Goal: Task Accomplishment & Management: Manage account settings

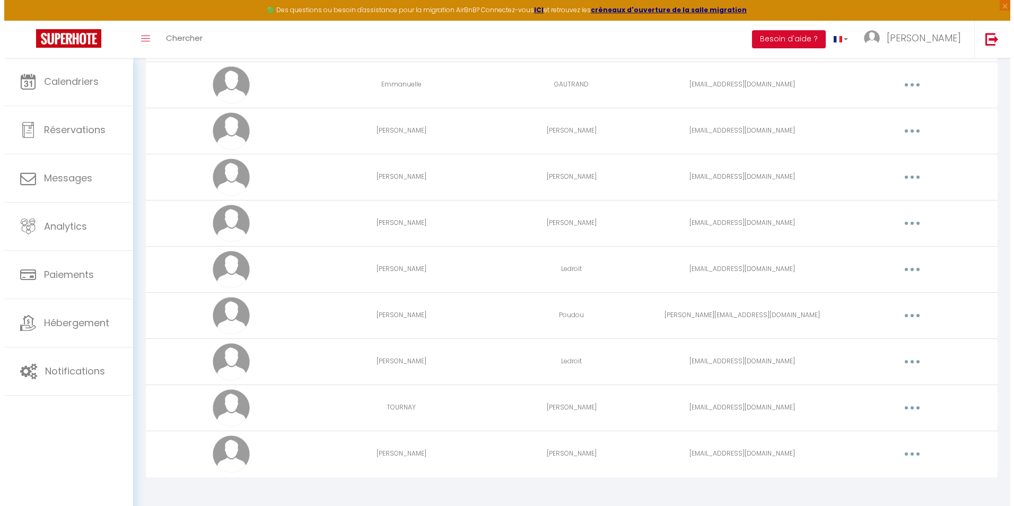
scroll to position [170, 0]
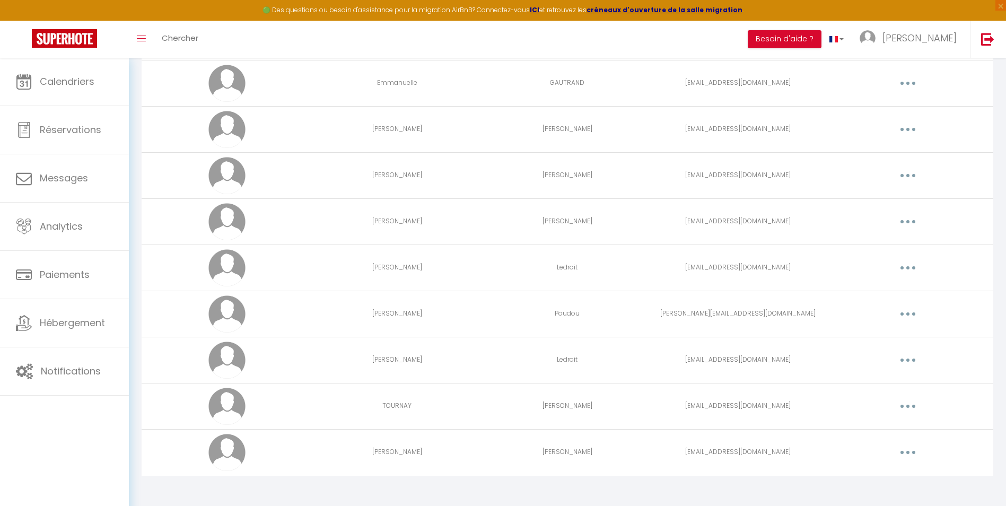
click at [909, 451] on icon "button" at bounding box center [907, 452] width 3 height 3
click at [877, 493] on link "Supprimer" at bounding box center [880, 496] width 78 height 18
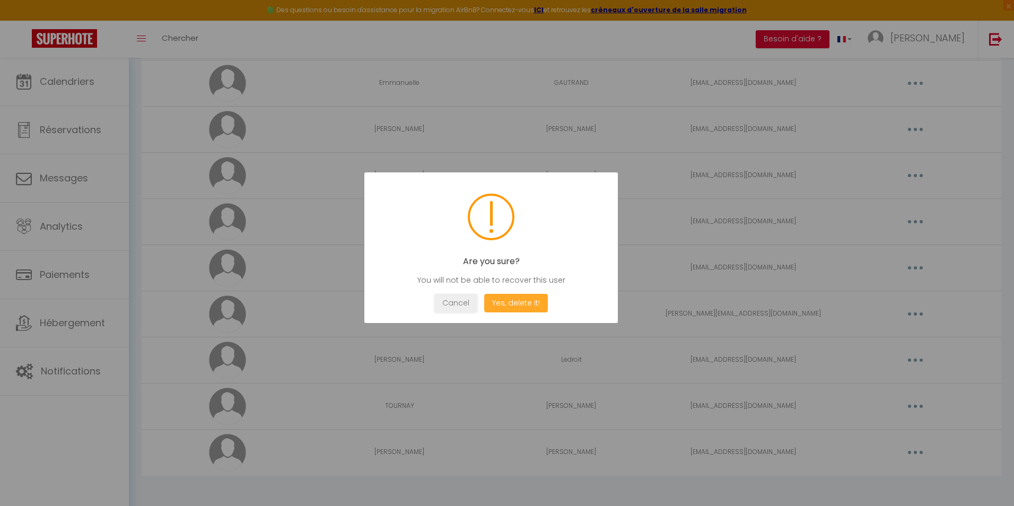
click at [520, 305] on button "Yes, delete it!" at bounding box center [516, 303] width 64 height 19
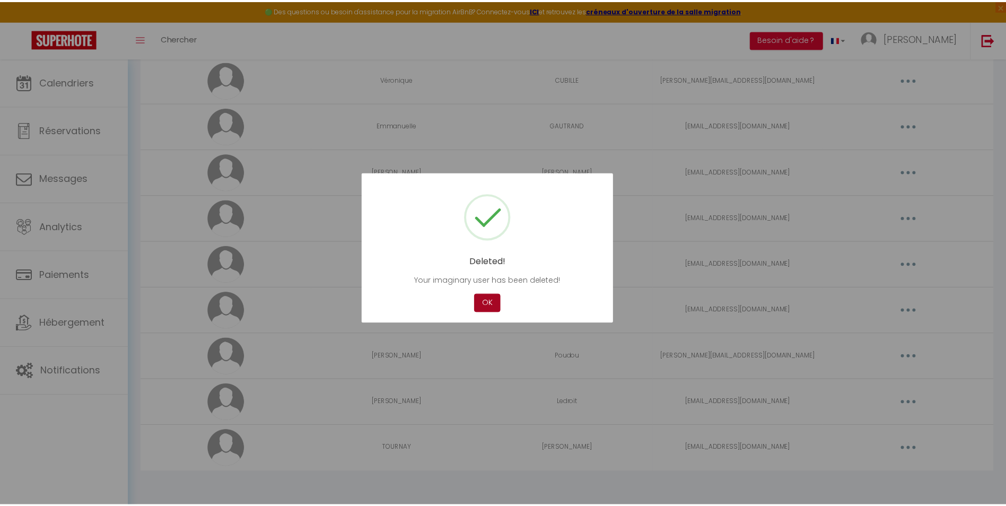
scroll to position [128, 0]
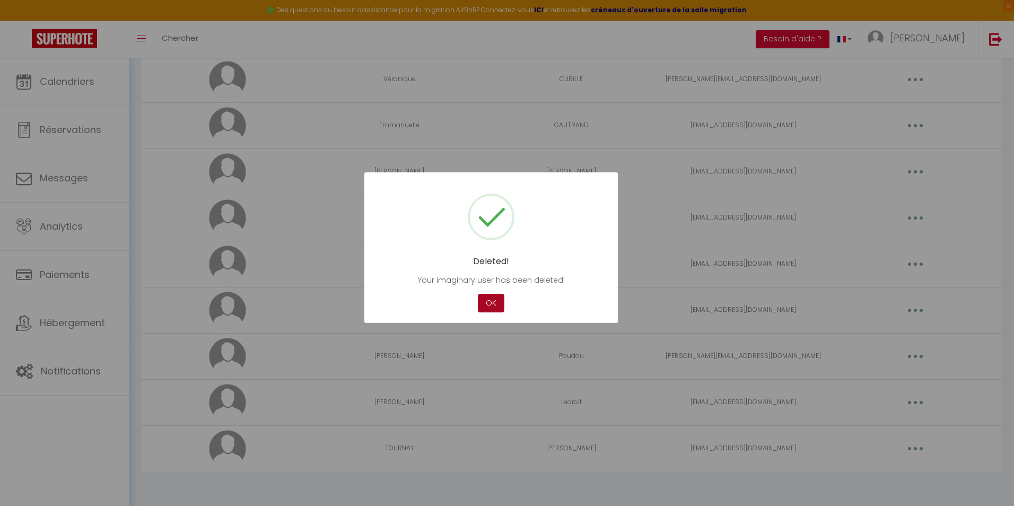
click at [490, 303] on button "OK" at bounding box center [491, 303] width 27 height 19
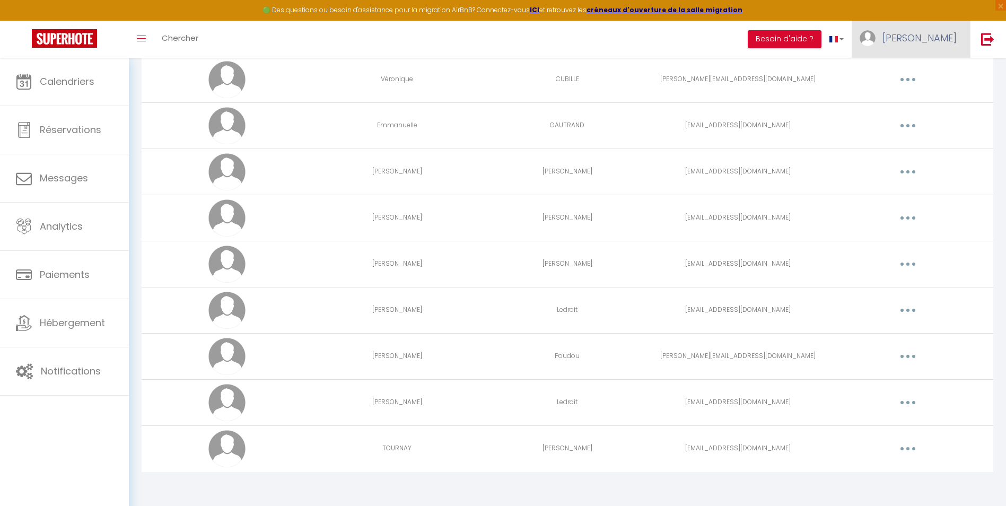
click at [935, 37] on span "[PERSON_NAME]" at bounding box center [919, 37] width 74 height 13
click at [932, 74] on link "Paramètres" at bounding box center [927, 74] width 78 height 18
select select "28"
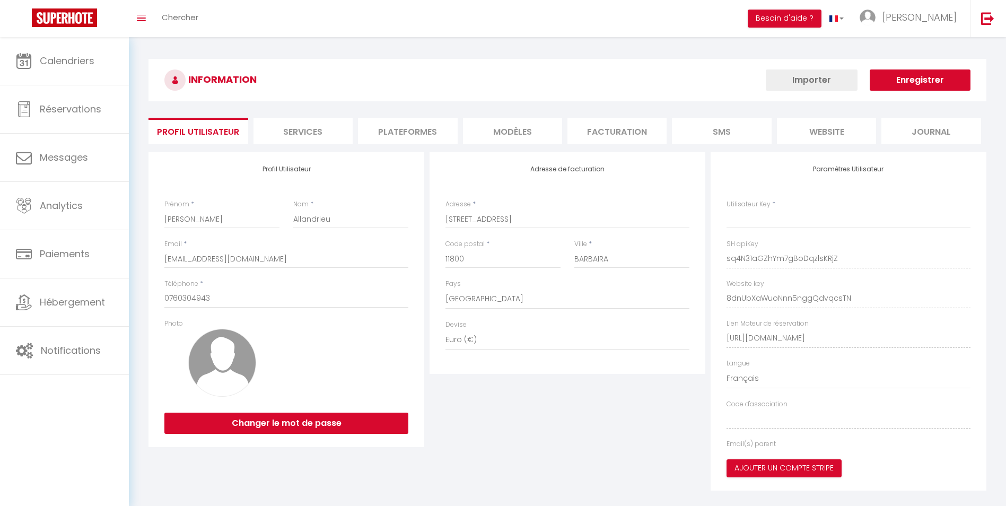
type input "sq4N31aGZhYm7gBoDqzlsKRjZ"
type input "8dnUbXaWuoNnn5nggQdvqcsTN"
type input "[URL][DOMAIN_NAME]"
select select "fr"
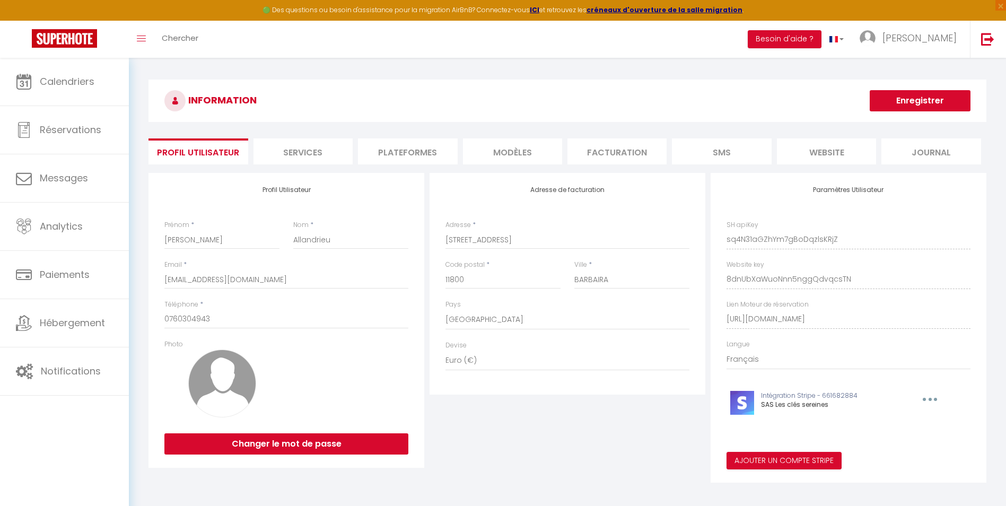
click at [424, 146] on li "Plateformes" at bounding box center [407, 151] width 99 height 26
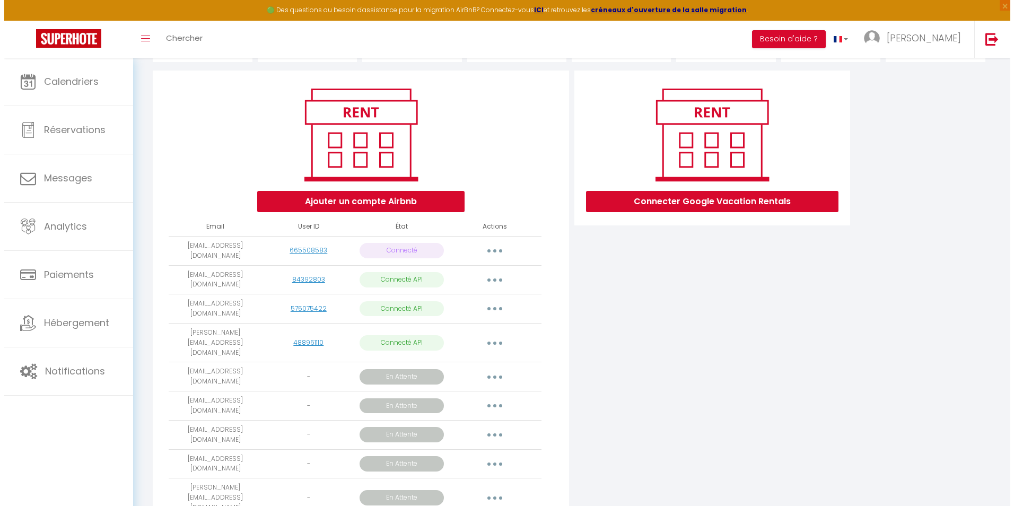
scroll to position [109, 0]
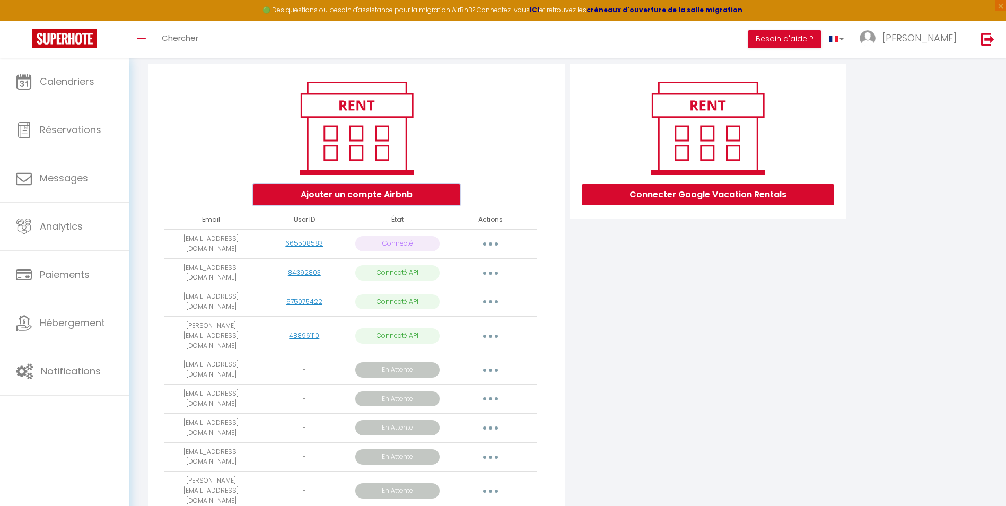
click at [422, 189] on button "Ajouter un compte Airbnb" at bounding box center [356, 194] width 207 height 21
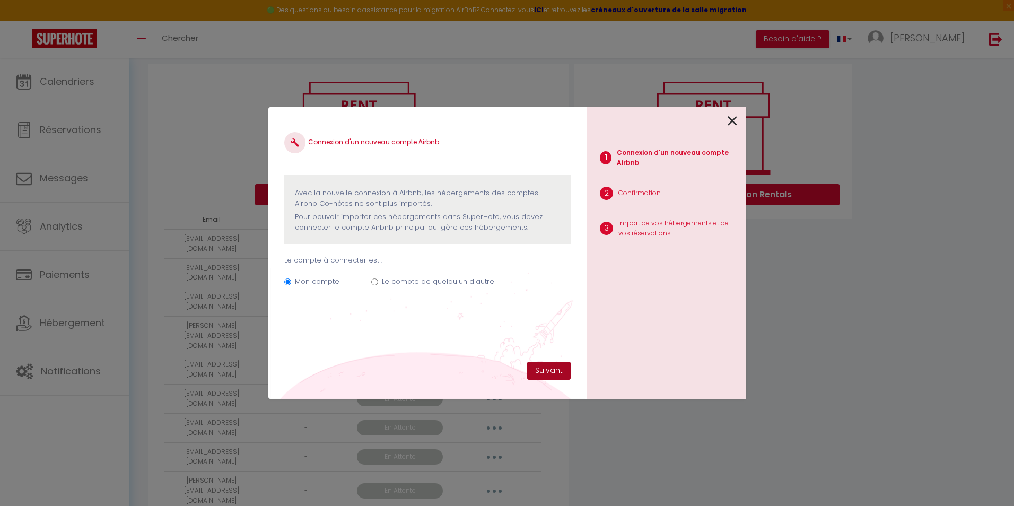
click at [553, 371] on button "Suivant" at bounding box center [548, 371] width 43 height 18
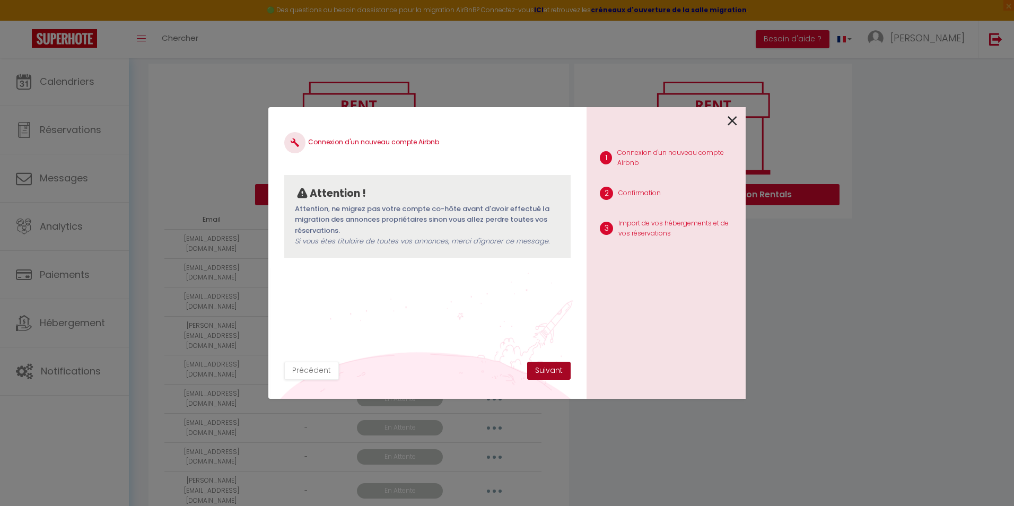
click at [543, 373] on button "Suivant" at bounding box center [548, 371] width 43 height 18
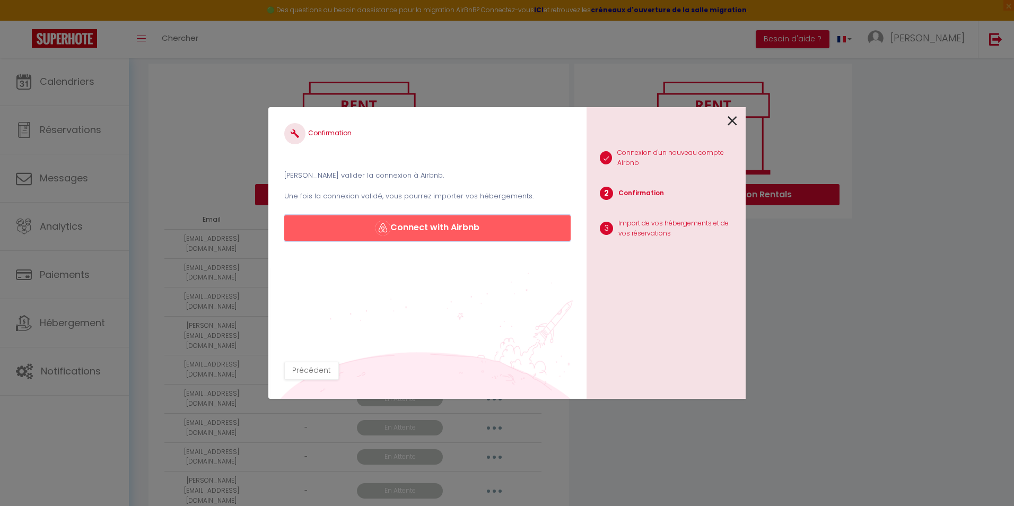
click at [498, 230] on button "Connect with Airbnb" at bounding box center [427, 227] width 286 height 25
click at [496, 225] on button "Connect with Airbnb" at bounding box center [427, 227] width 286 height 25
click at [313, 374] on button "Précédent" at bounding box center [311, 371] width 55 height 18
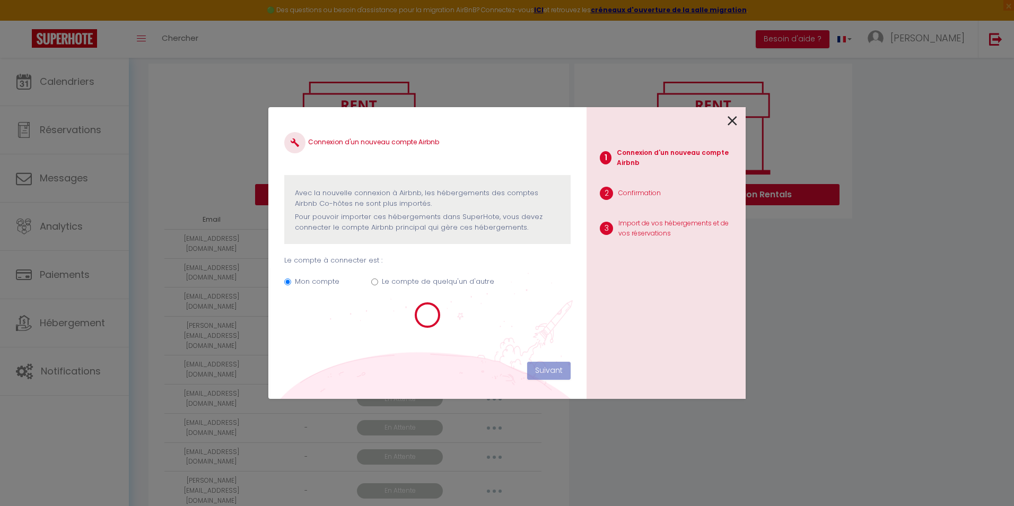
click at [732, 119] on icon at bounding box center [733, 121] width 10 height 16
radio input "true"
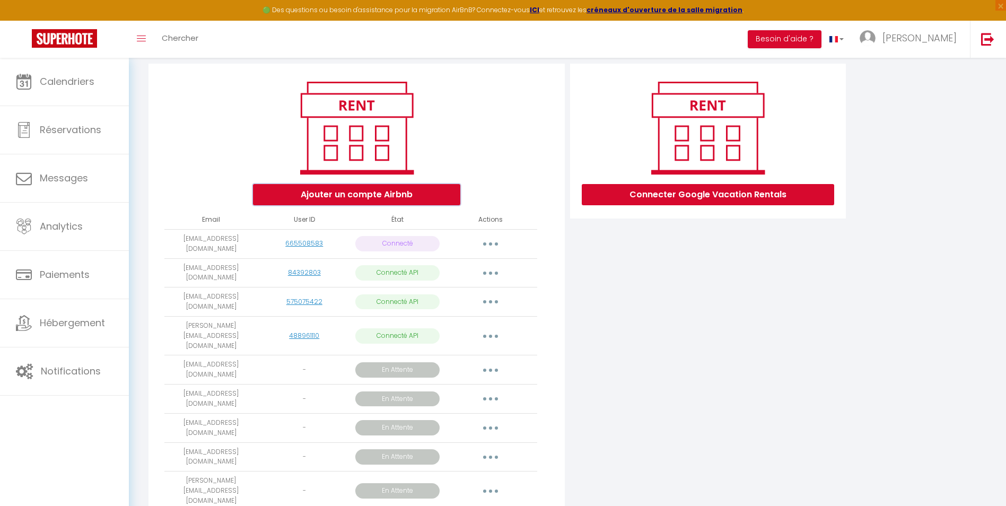
click at [359, 191] on button "Ajouter un compte Airbnb" at bounding box center [356, 194] width 207 height 21
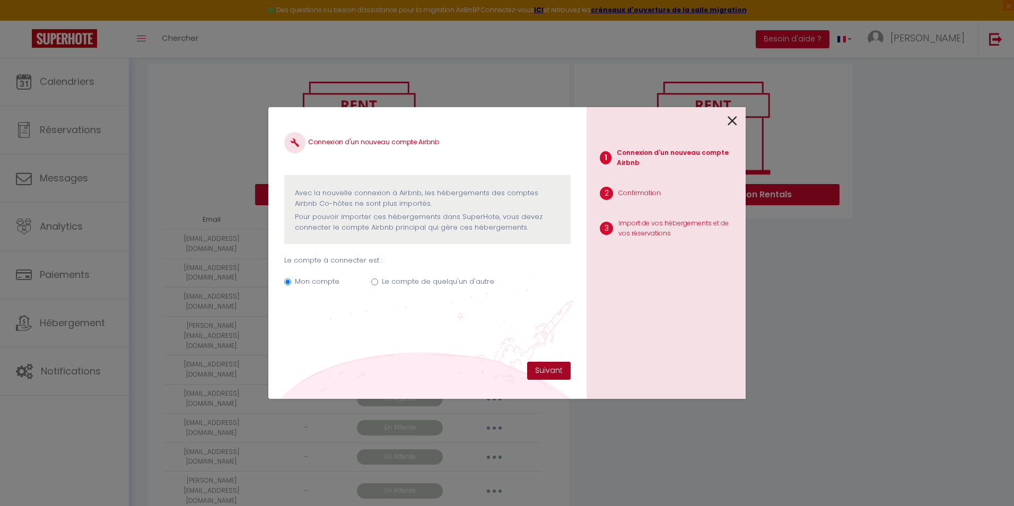
click at [556, 372] on button "Suivant" at bounding box center [548, 371] width 43 height 18
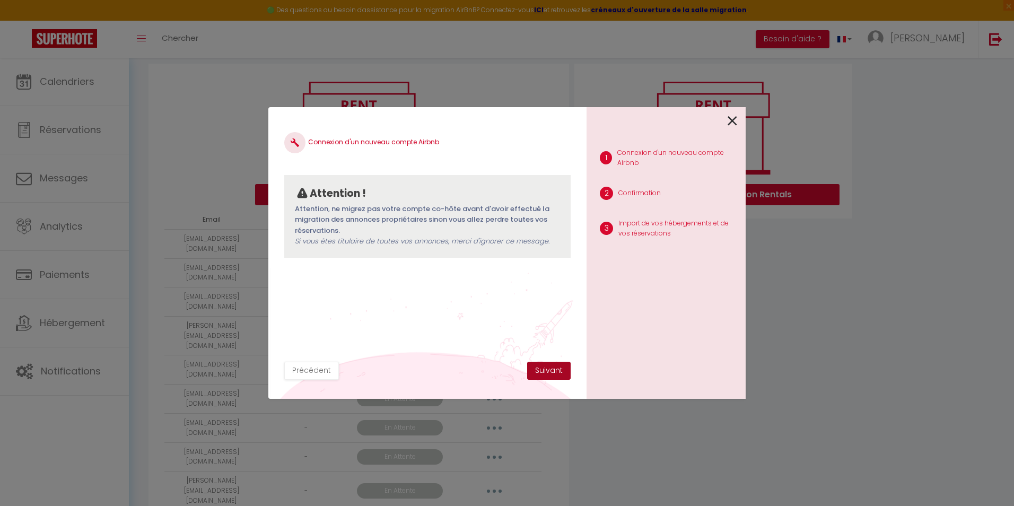
click at [556, 372] on button "Suivant" at bounding box center [548, 371] width 43 height 18
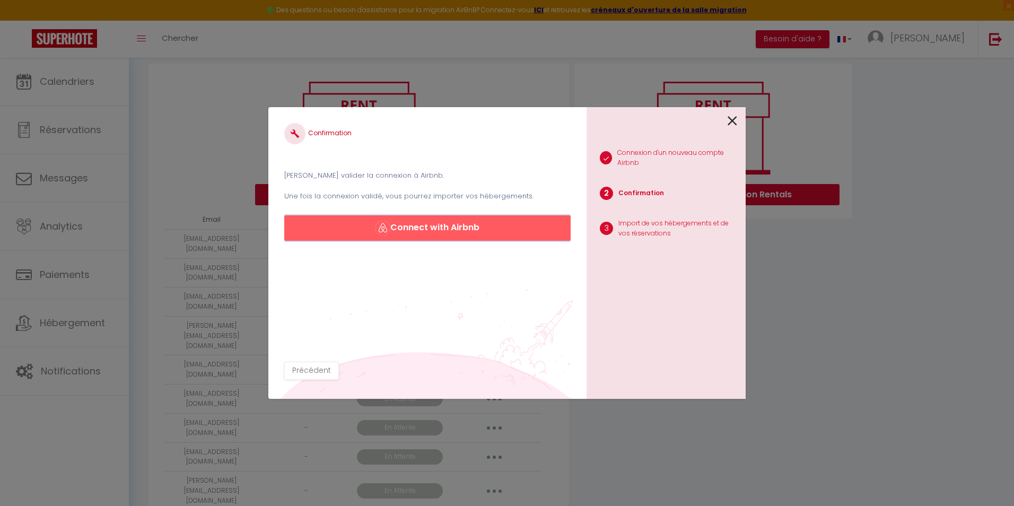
click at [500, 226] on button "Connect with Airbnb" at bounding box center [427, 227] width 286 height 25
click at [438, 228] on button "Connect with Airbnb" at bounding box center [427, 227] width 286 height 25
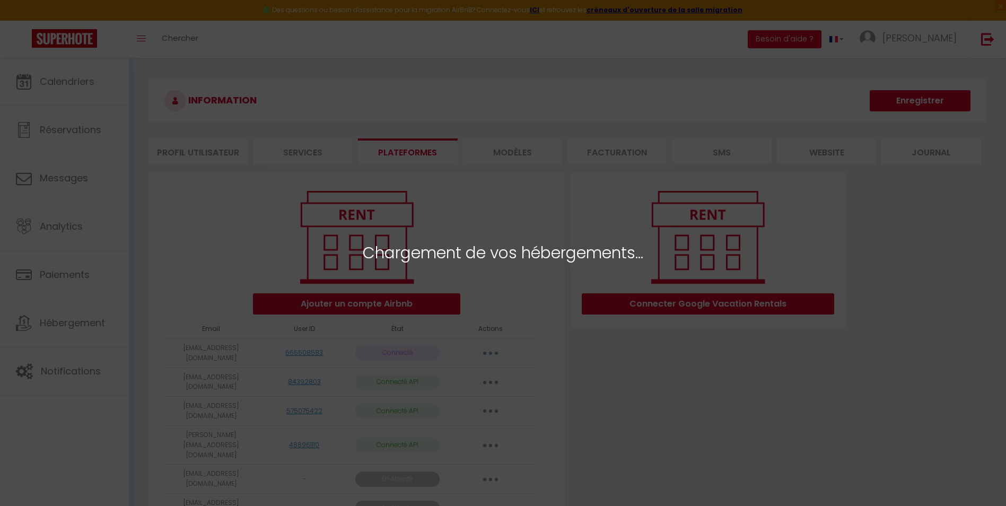
select select "57214"
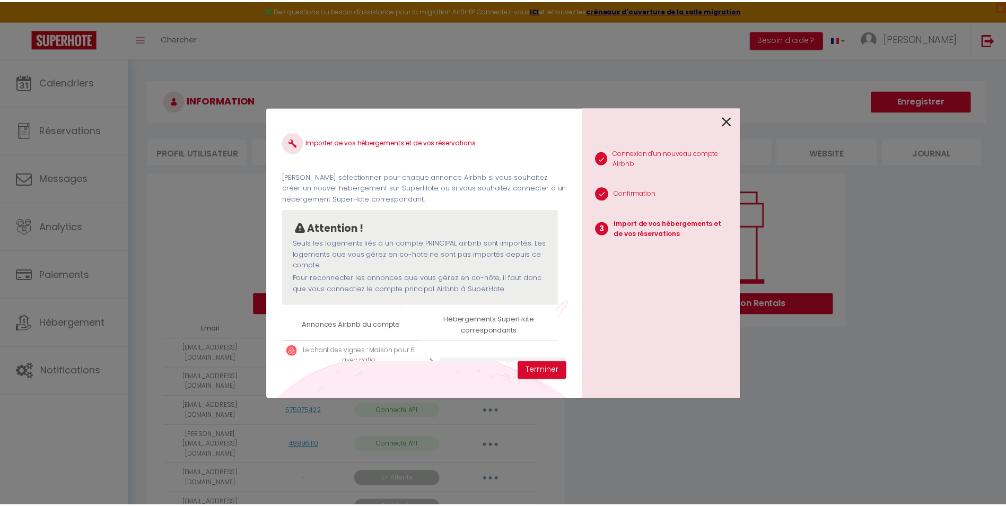
scroll to position [49, 0]
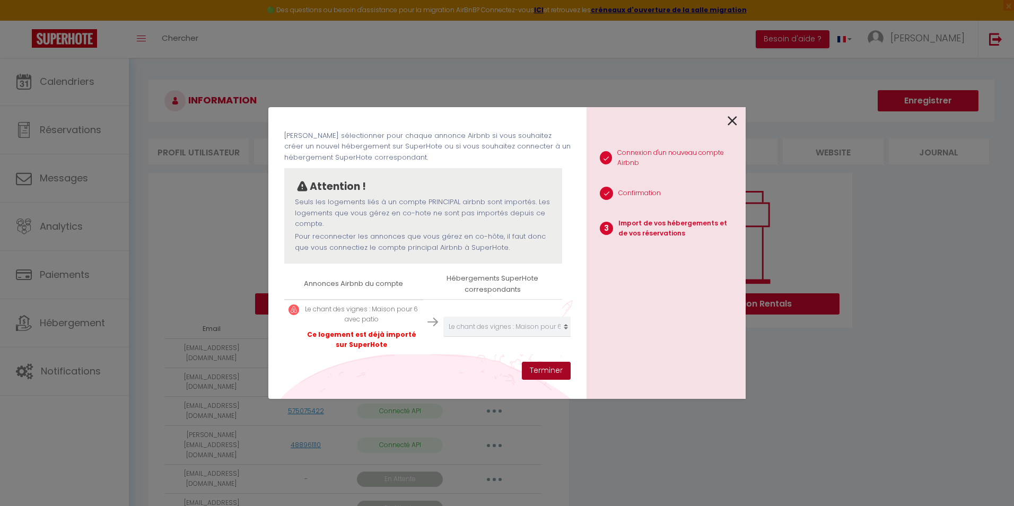
click at [537, 373] on button "Terminer" at bounding box center [546, 371] width 49 height 18
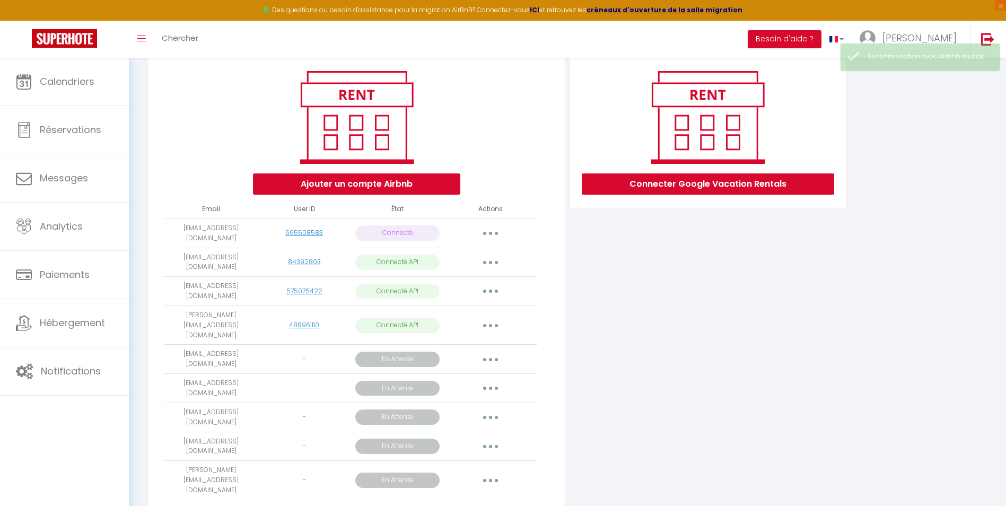
scroll to position [128, 0]
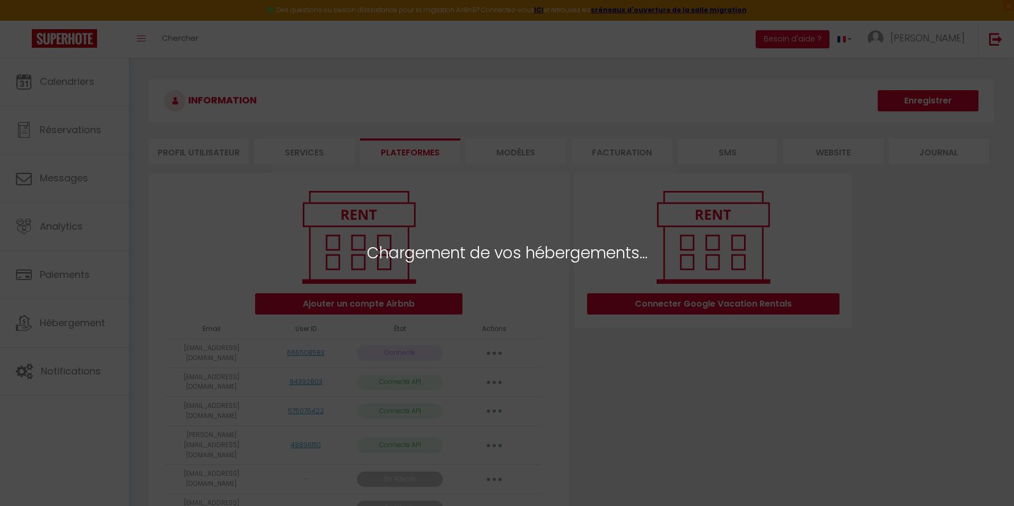
select select "57392"
select select "69624"
select select "57214"
select select "57413"
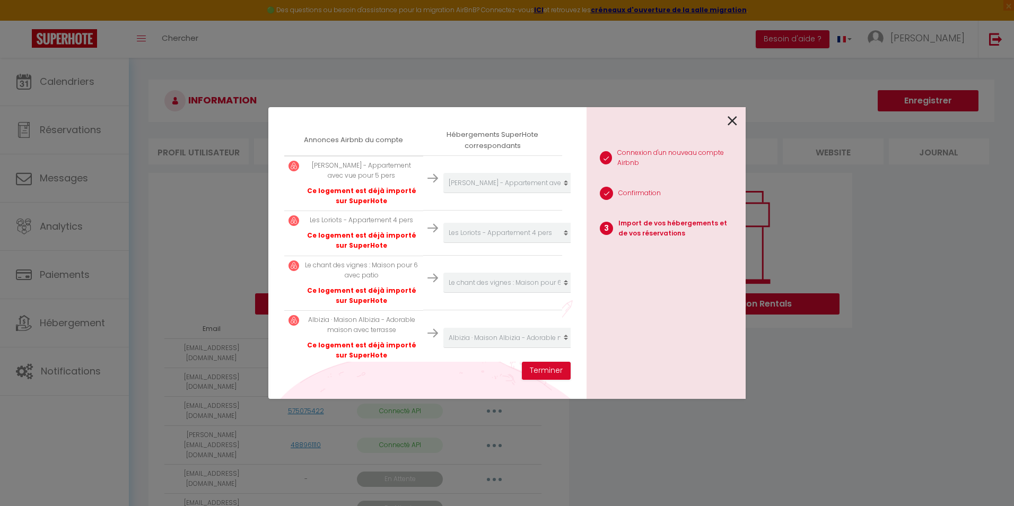
scroll to position [204, 0]
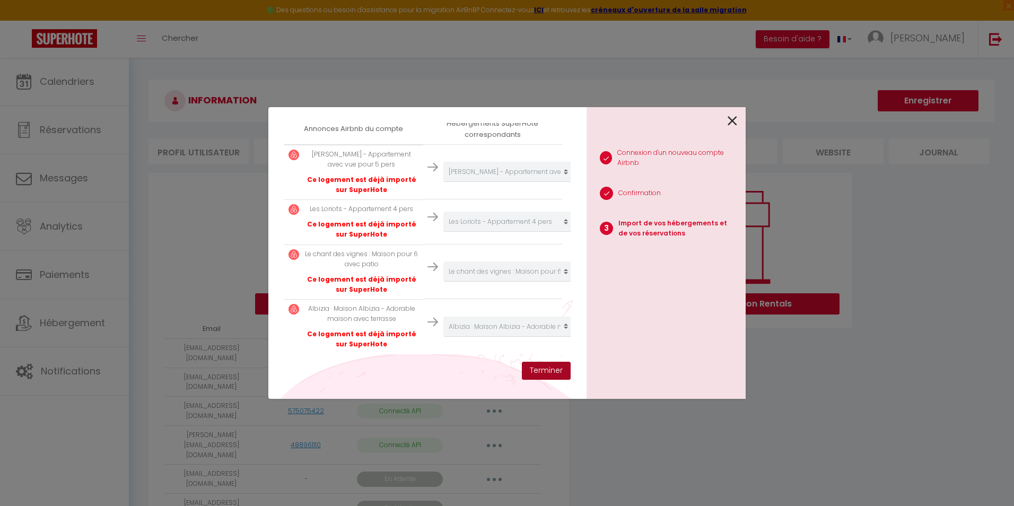
click at [553, 372] on button "Terminer" at bounding box center [546, 371] width 49 height 18
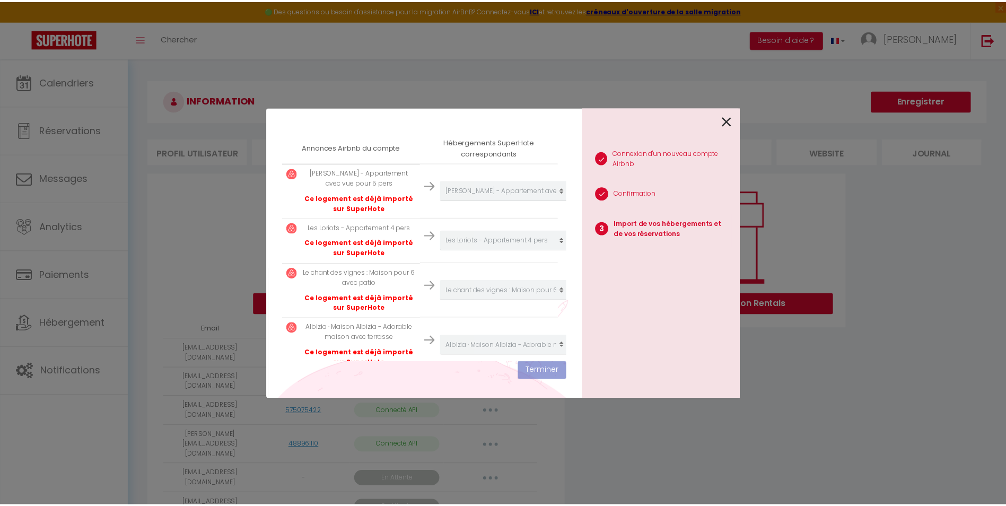
scroll to position [231, 0]
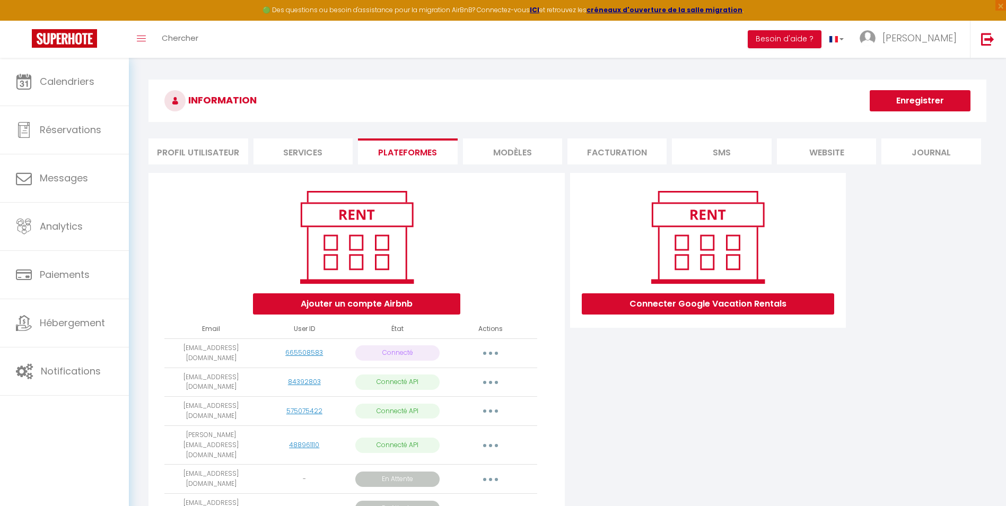
click at [205, 148] on li "Profil Utilisateur" at bounding box center [197, 151] width 99 height 26
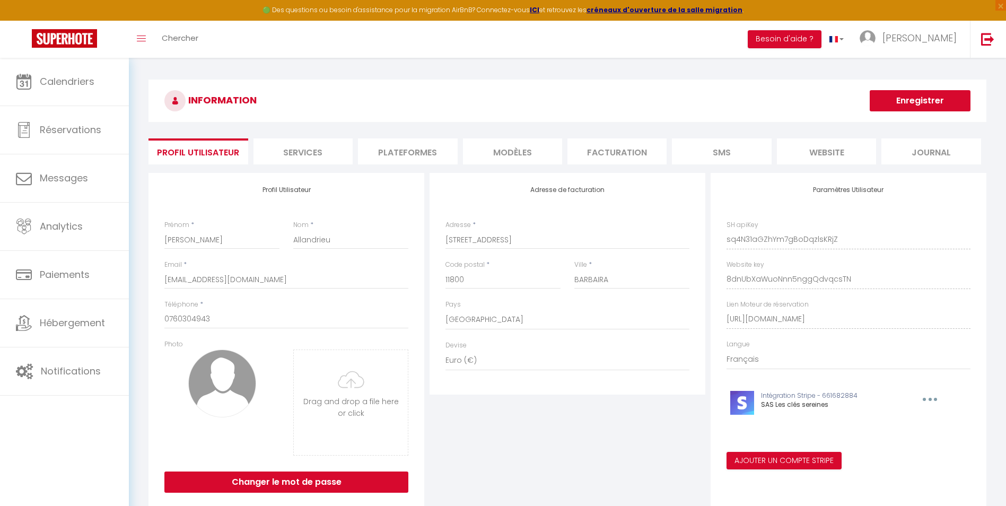
click at [301, 151] on li "Services" at bounding box center [302, 151] width 99 height 26
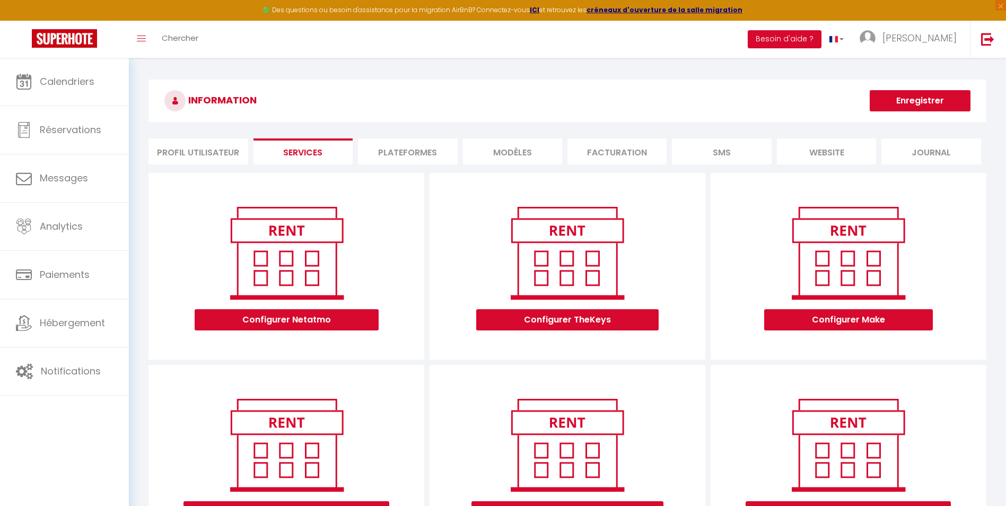
click at [399, 149] on li "Plateformes" at bounding box center [407, 151] width 99 height 26
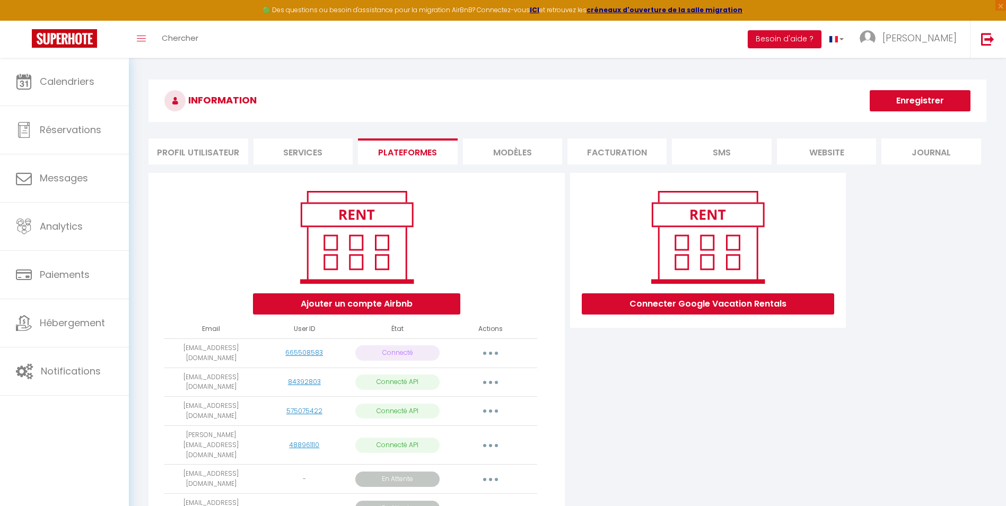
click at [504, 154] on li "MODÈLES" at bounding box center [512, 151] width 99 height 26
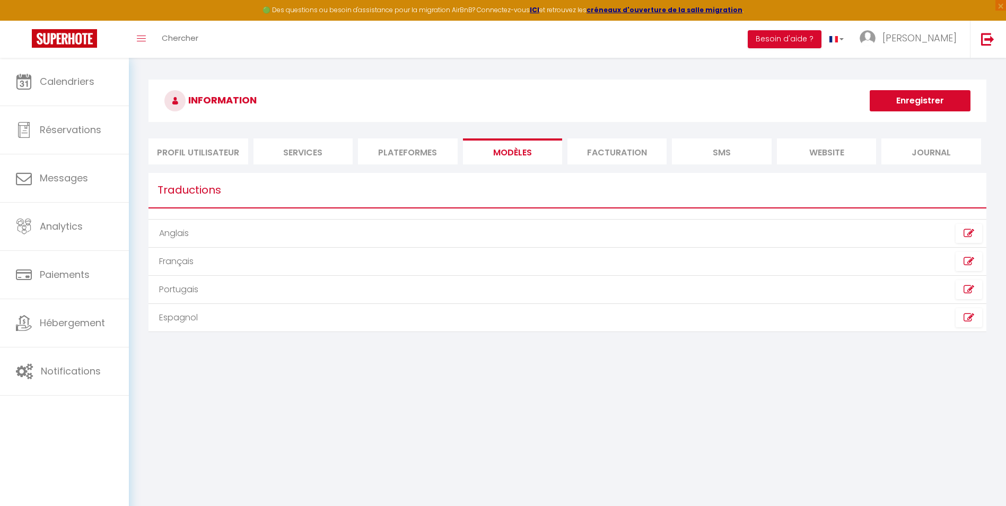
click at [601, 154] on li "Facturation" at bounding box center [616, 151] width 99 height 26
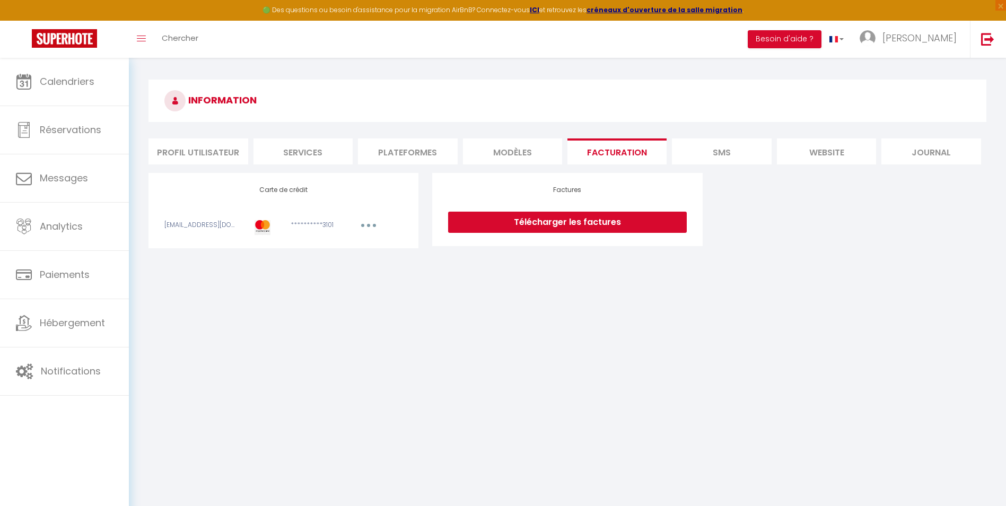
click at [216, 158] on li "Profil Utilisateur" at bounding box center [197, 151] width 99 height 26
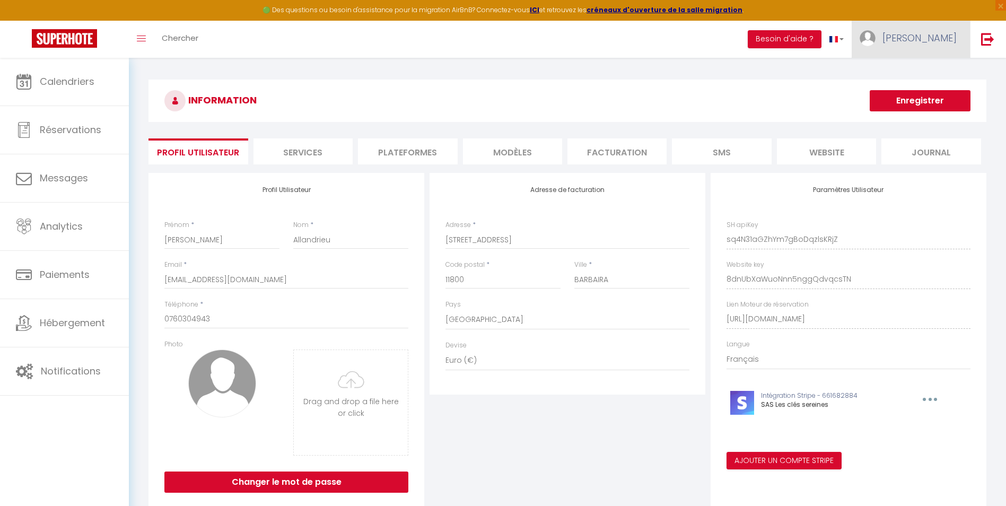
click at [939, 32] on span "[PERSON_NAME]" at bounding box center [919, 37] width 74 height 13
click at [929, 72] on link "Paramètres" at bounding box center [927, 74] width 78 height 18
click at [946, 73] on link "Paramètres" at bounding box center [927, 74] width 78 height 18
click at [409, 152] on li "Plateformes" at bounding box center [407, 151] width 99 height 26
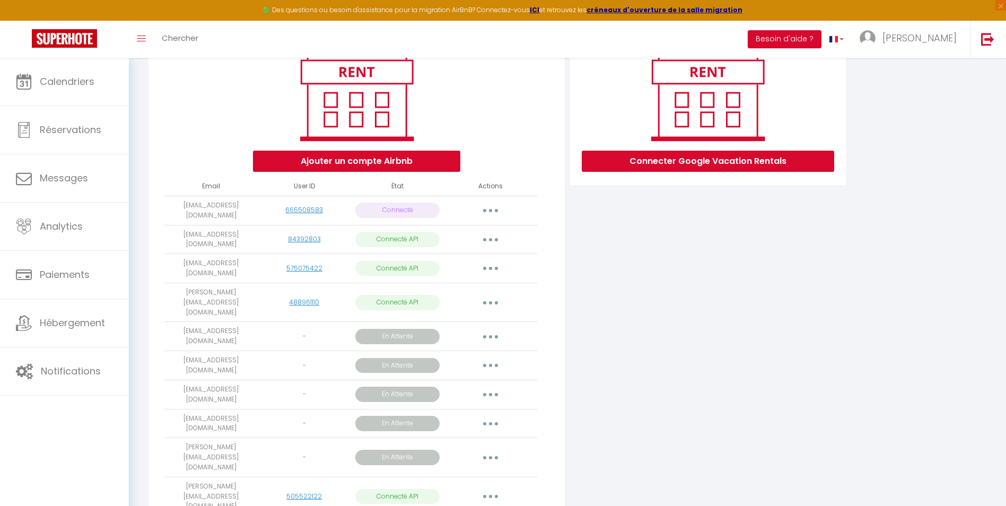
scroll to position [143, 0]
click at [488, 449] on button "button" at bounding box center [491, 457] width 30 height 17
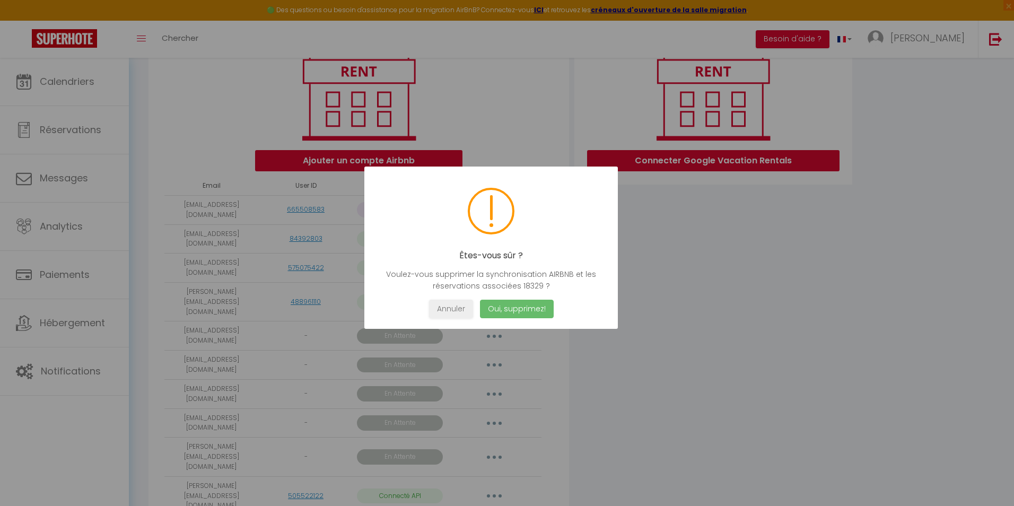
click at [538, 307] on button "Oui, supprimez!" at bounding box center [517, 309] width 74 height 19
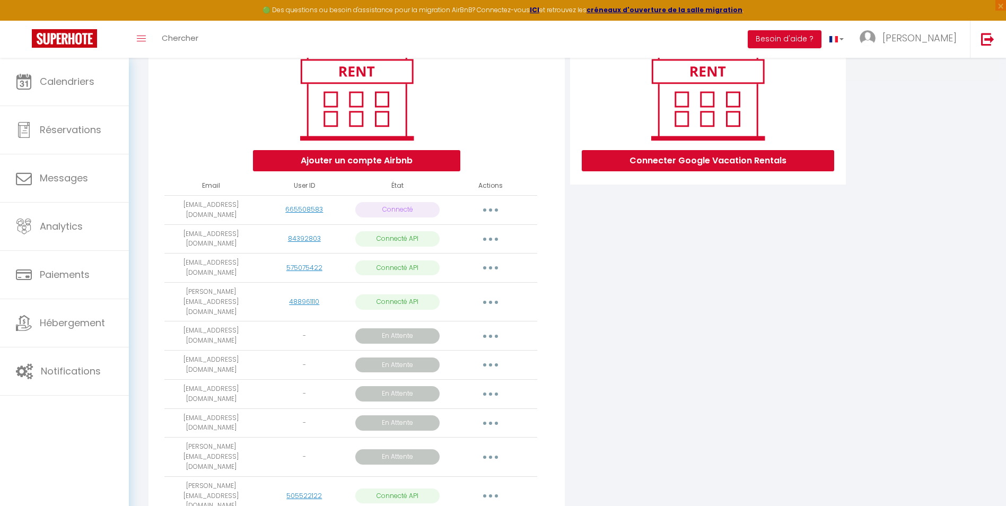
scroll to position [134, 0]
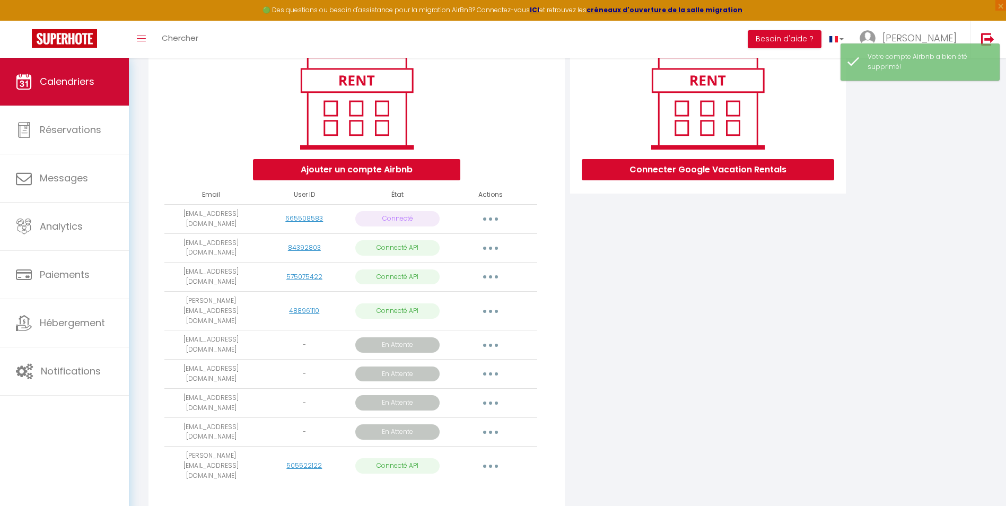
click at [101, 90] on link "Calendriers" at bounding box center [64, 82] width 129 height 48
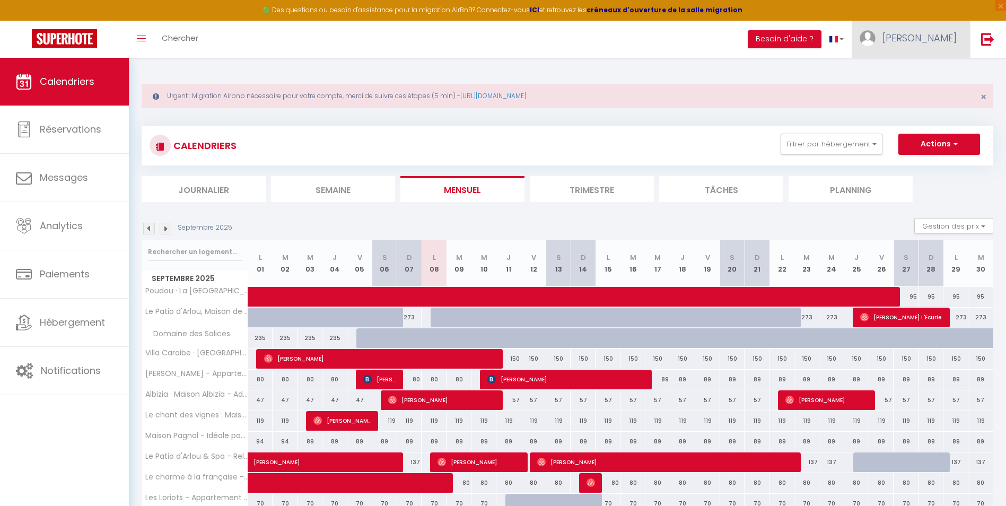
click at [925, 36] on span "[PERSON_NAME]" at bounding box center [919, 37] width 74 height 13
click at [919, 70] on link "Paramètres" at bounding box center [927, 74] width 78 height 18
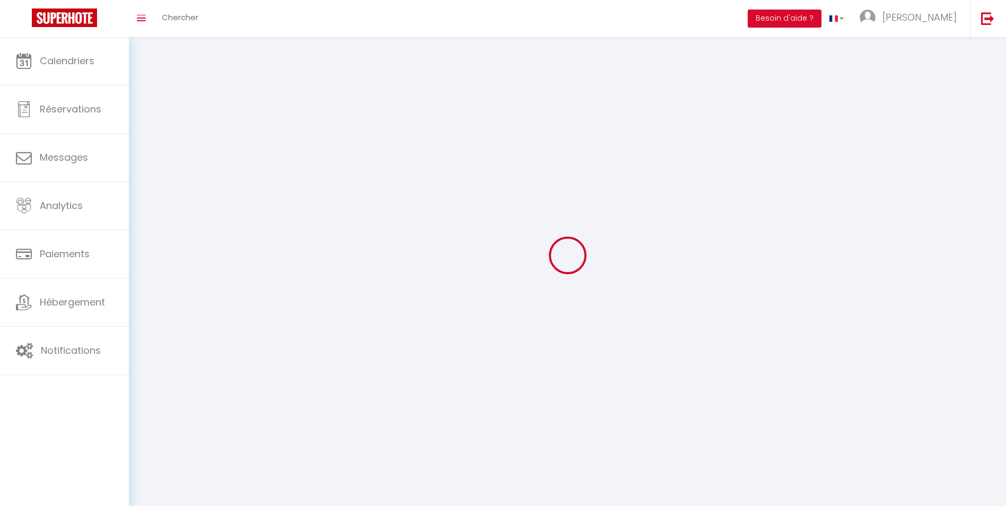
type input "[PERSON_NAME]"
type input "Allandrieu"
type input "0760304943"
type input "[STREET_ADDRESS]"
type input "11800"
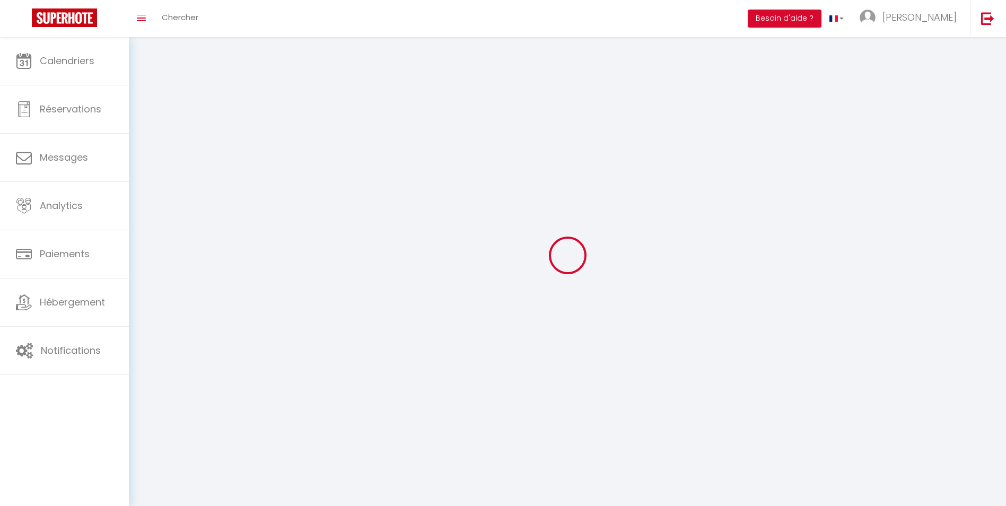
type input "BARBAIRA"
type input "sq4N31aGZhYm7gBoDqzlsKRjZ"
type input "8dnUbXaWuoNnn5nggQdvqcsTN"
type input "[URL][DOMAIN_NAME]"
select select "28"
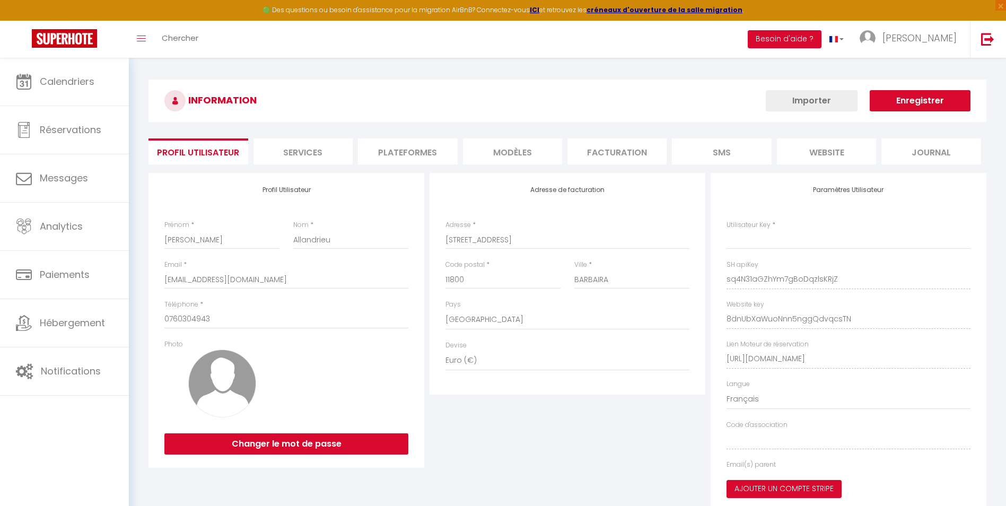
type input "sq4N31aGZhYm7gBoDqzlsKRjZ"
type input "8dnUbXaWuoNnn5nggQdvqcsTN"
type input "[URL][DOMAIN_NAME]"
select select "fr"
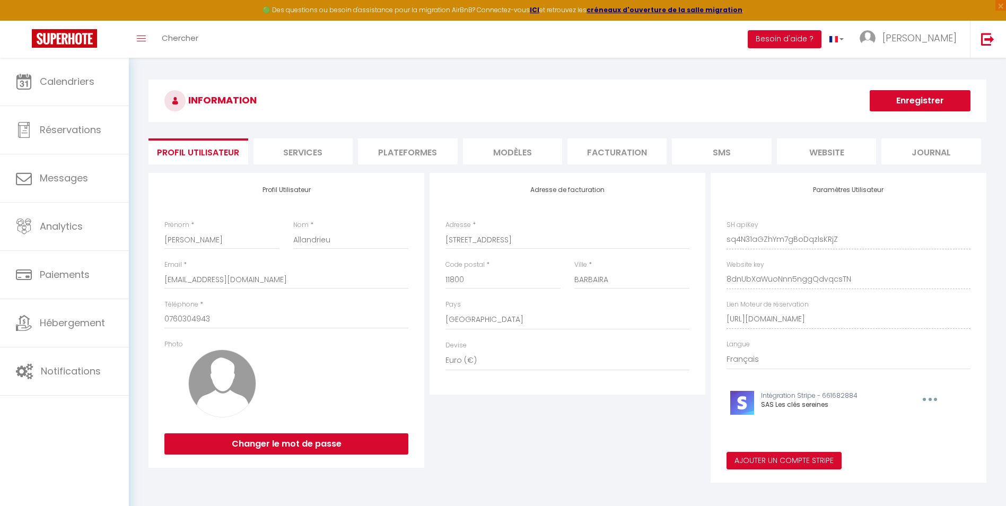
click at [426, 149] on li "Plateformes" at bounding box center [407, 151] width 99 height 26
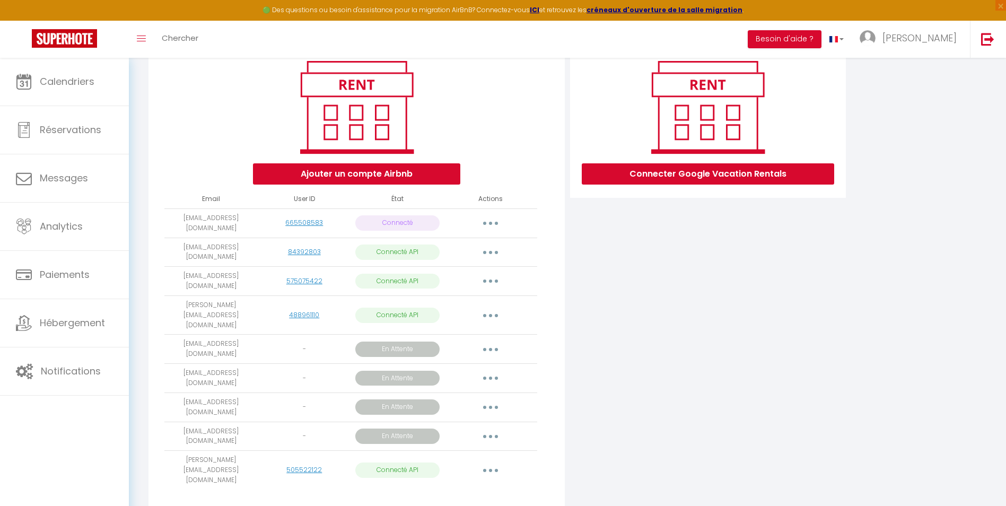
scroll to position [134, 0]
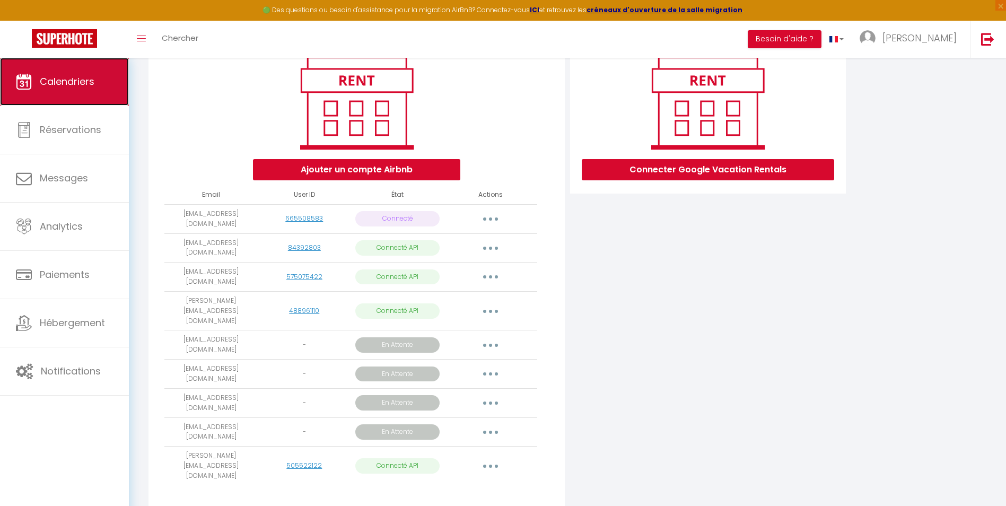
click at [78, 86] on span "Calendriers" at bounding box center [67, 81] width 55 height 13
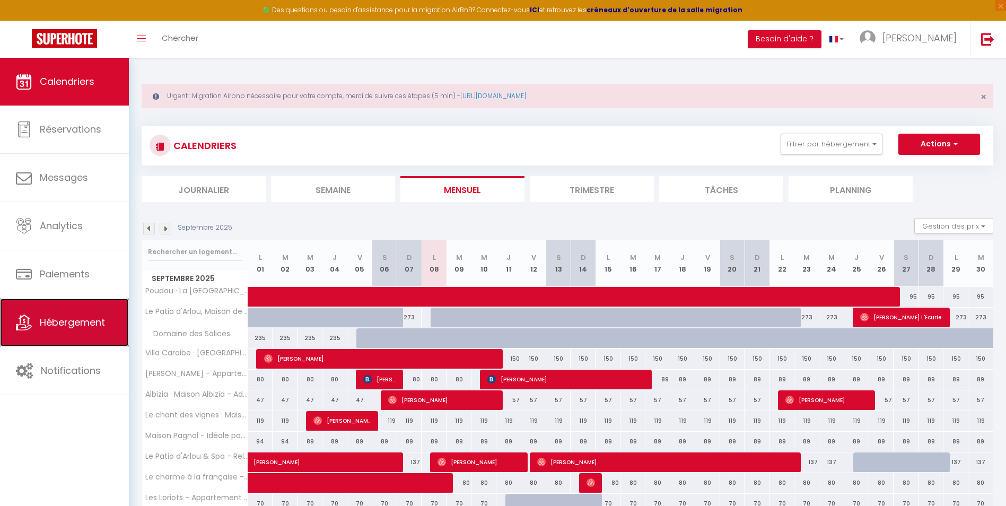
click at [83, 334] on link "Hébergement" at bounding box center [64, 323] width 129 height 48
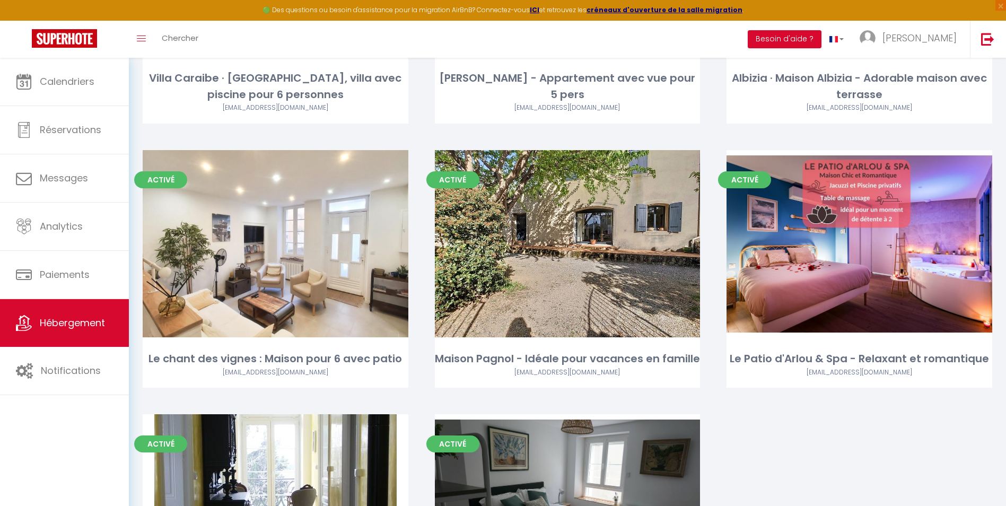
scroll to position [454, 0]
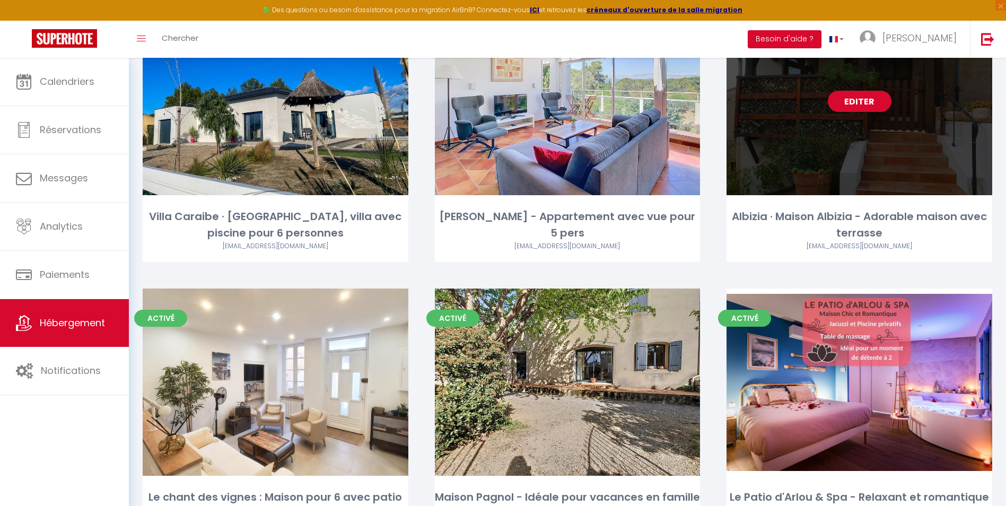
click at [901, 233] on div "Albizia · Maison Albizia - Adorable maison avec terrasse" at bounding box center [860, 224] width 266 height 33
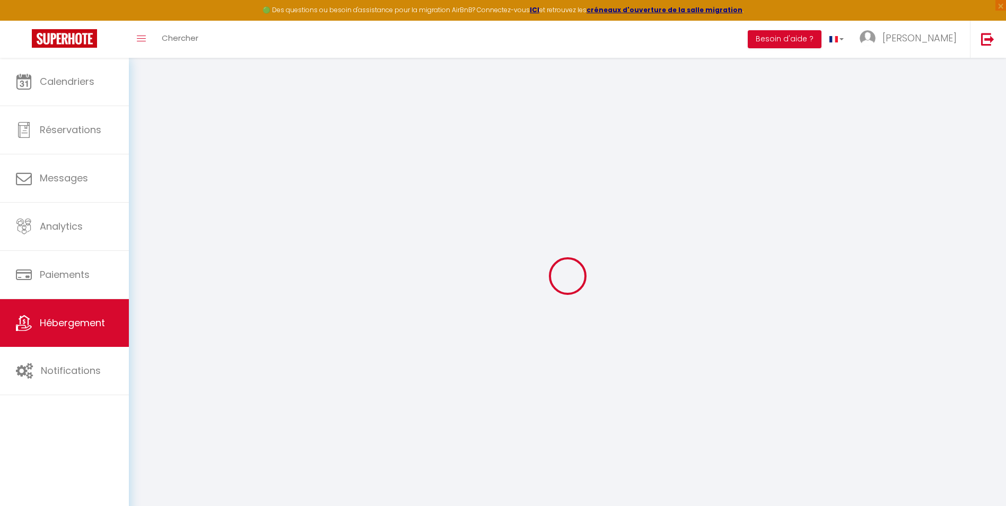
select select
checkbox input "false"
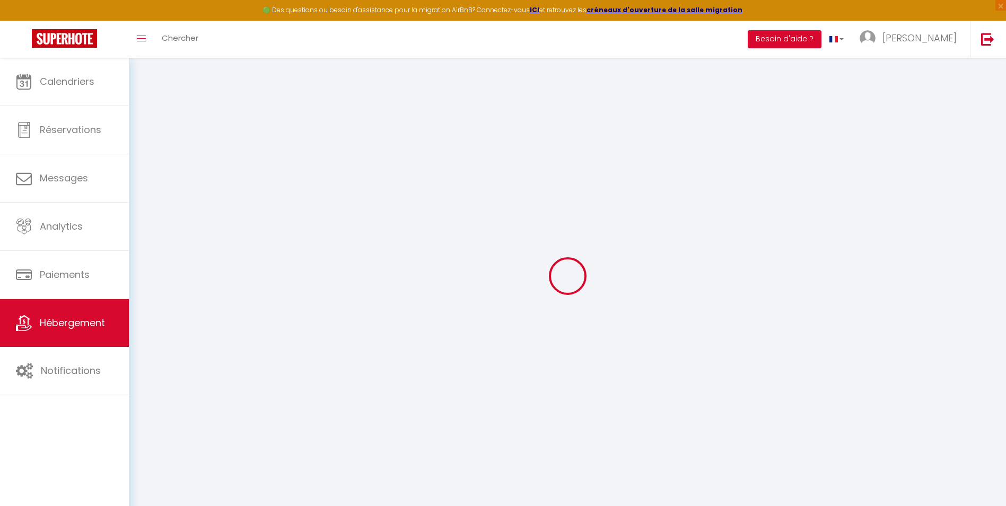
checkbox input "false"
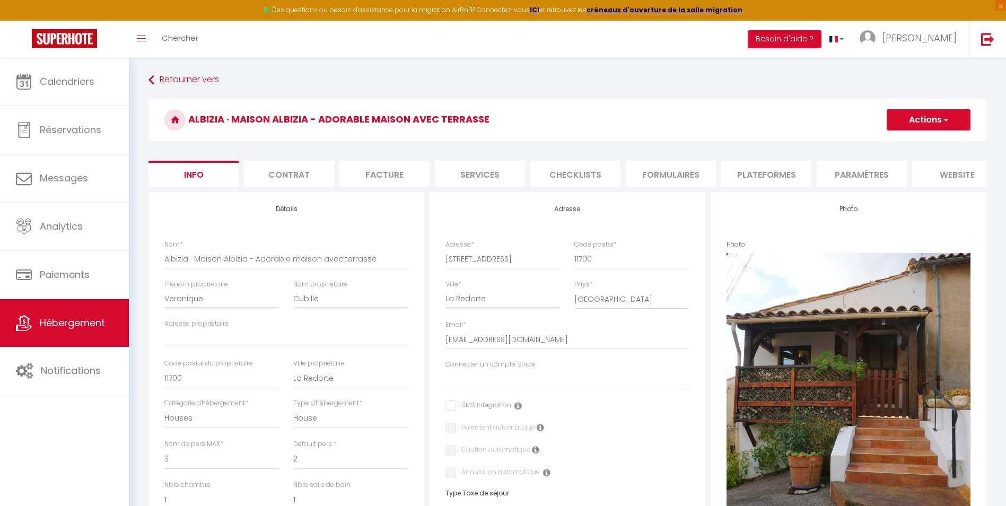
select select
checkbox input "false"
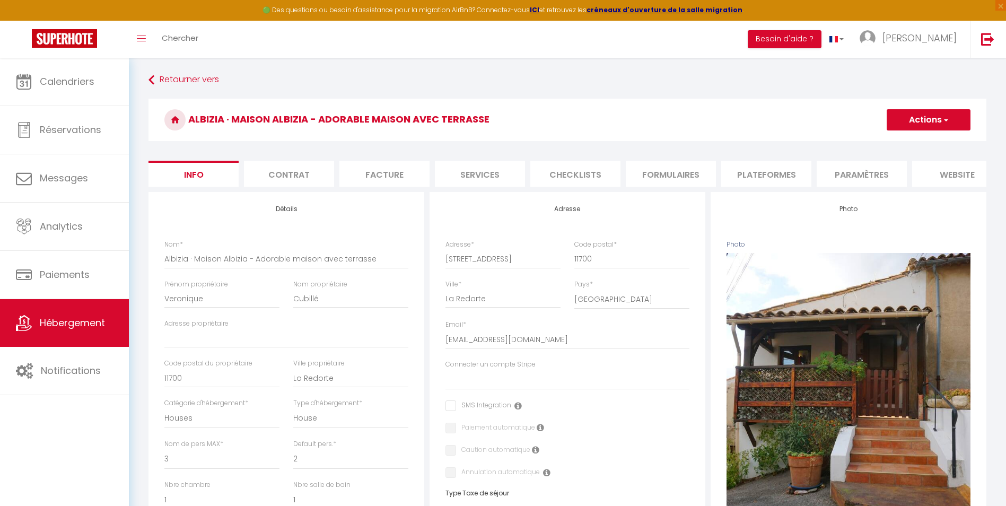
checkbox input "false"
click at [78, 315] on link "Hébergement" at bounding box center [64, 323] width 129 height 48
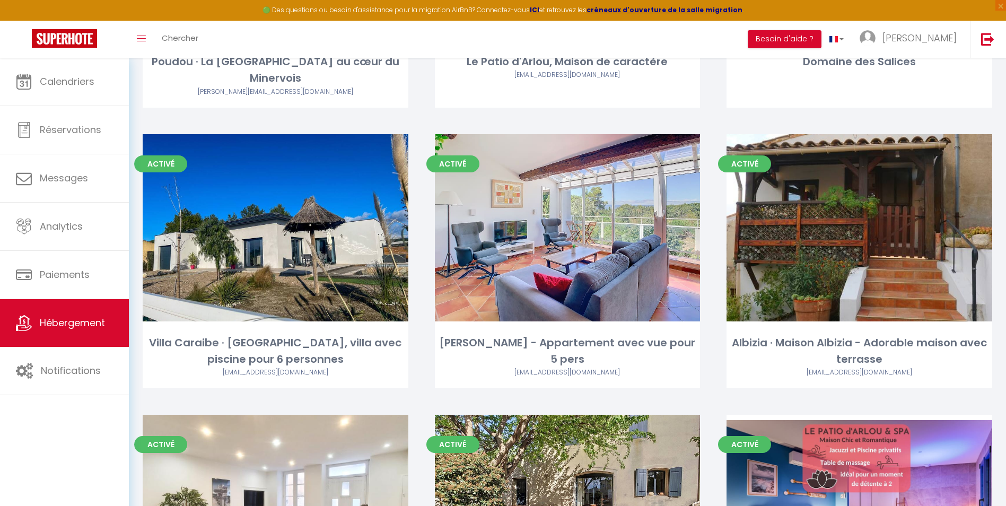
scroll to position [331, 0]
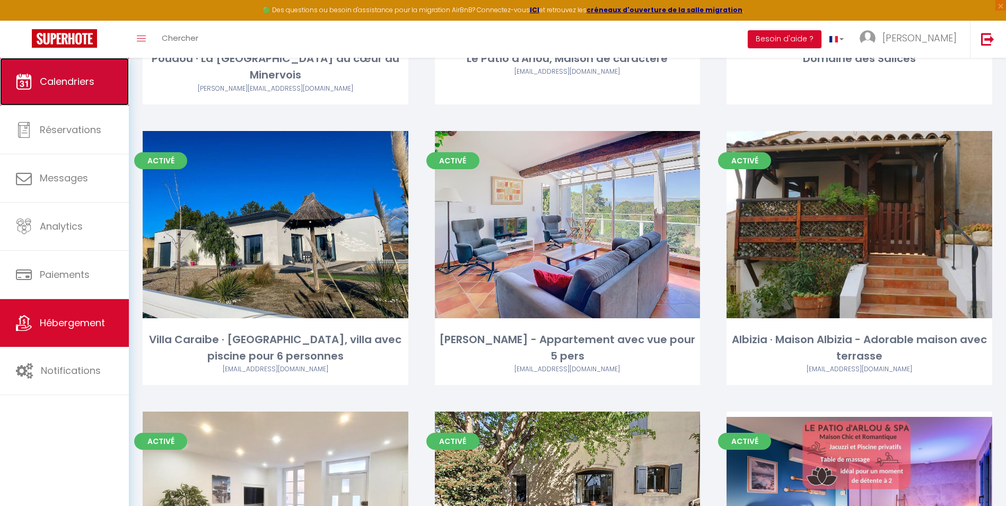
click at [103, 77] on link "Calendriers" at bounding box center [64, 82] width 129 height 48
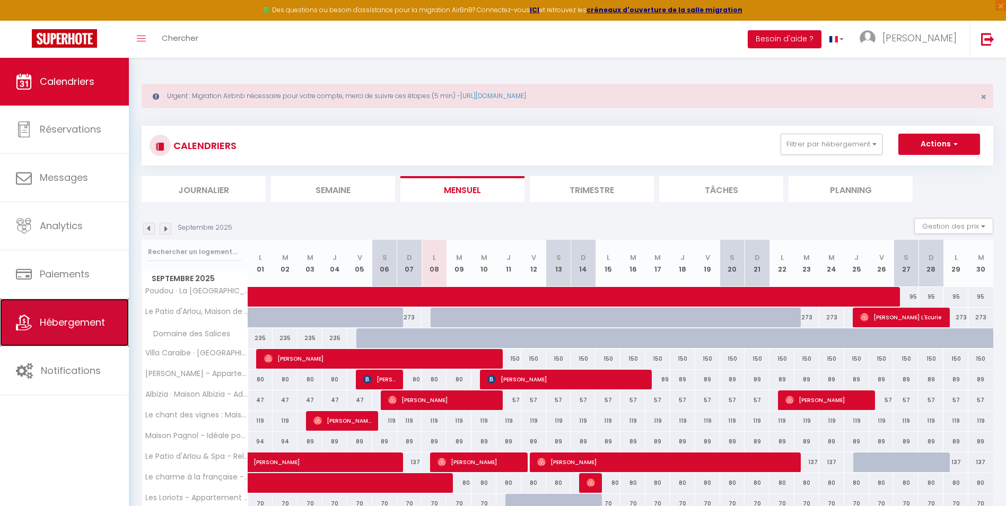
click at [99, 317] on span "Hébergement" at bounding box center [72, 322] width 65 height 13
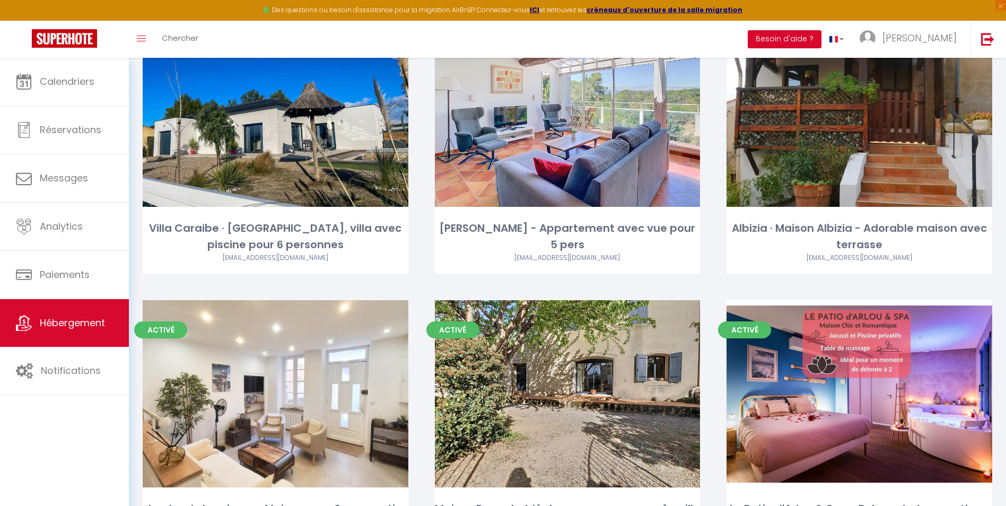
scroll to position [434, 0]
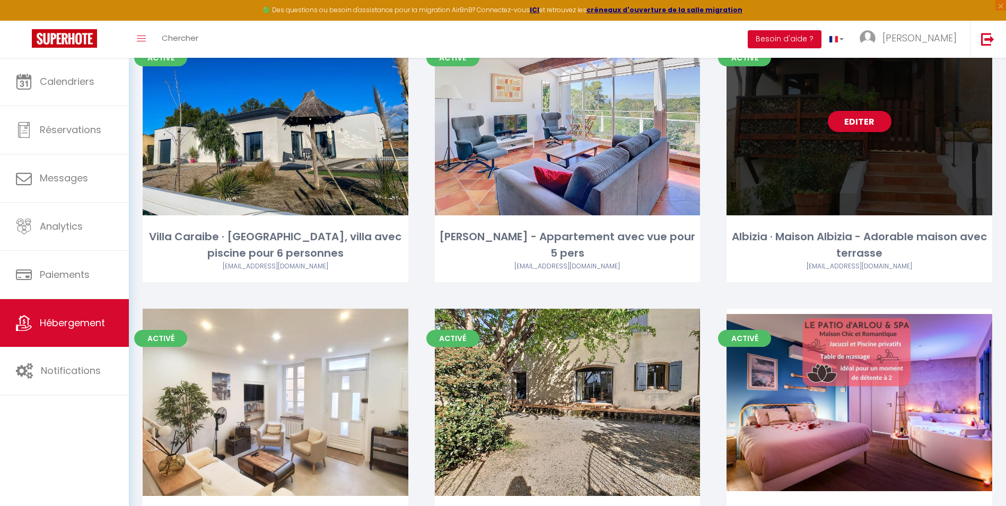
click at [919, 174] on div "Editer" at bounding box center [860, 121] width 266 height 187
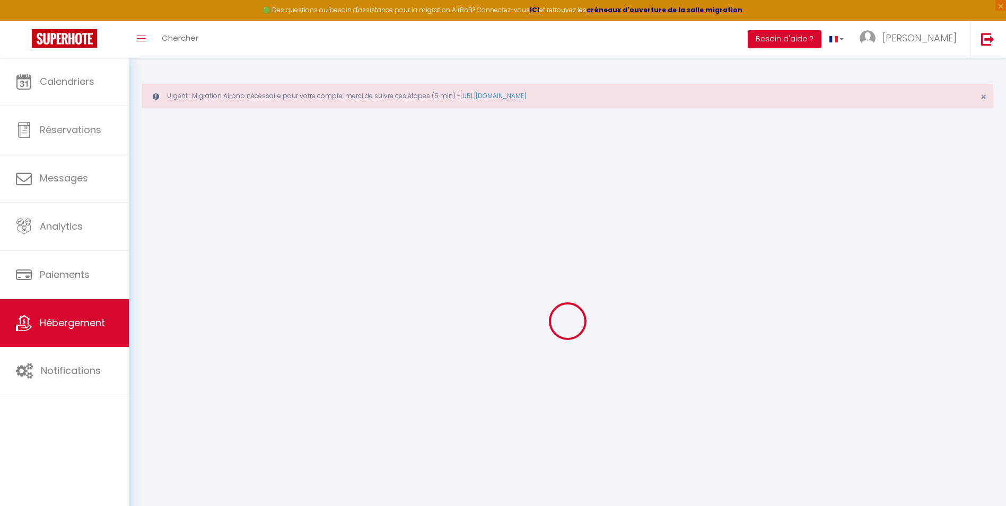
select select
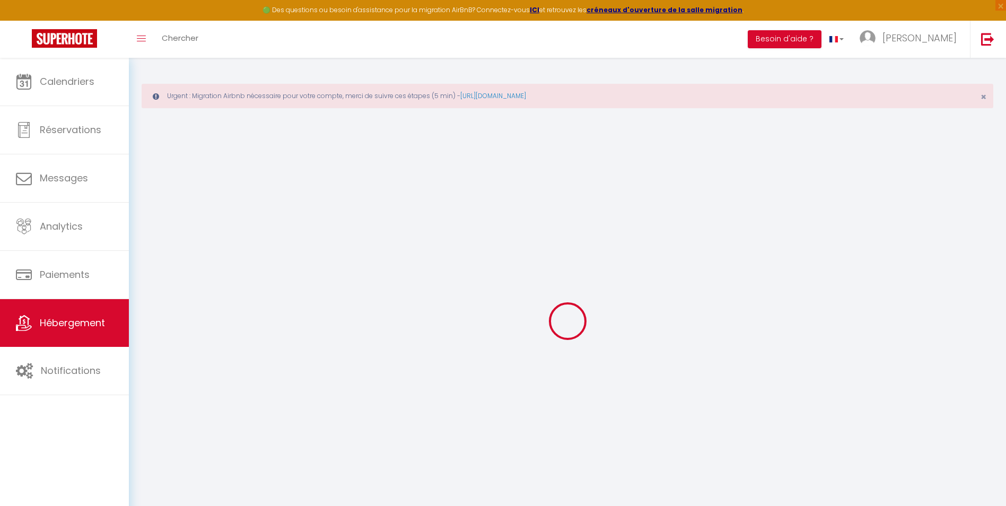
select select
checkbox input "false"
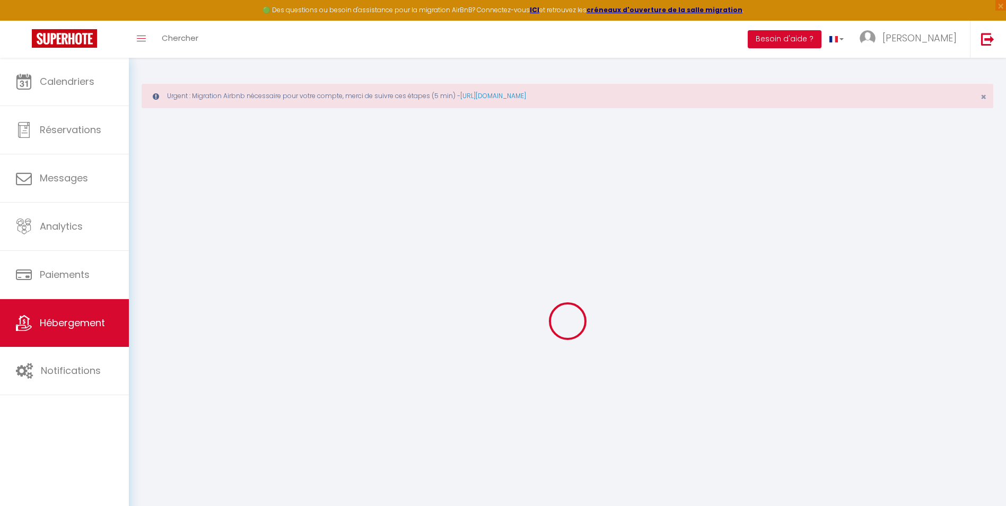
select select
type input "Albizia · Maison Albizia - Adorable maison avec terrasse"
type input "Veronique"
type input "Cubillé"
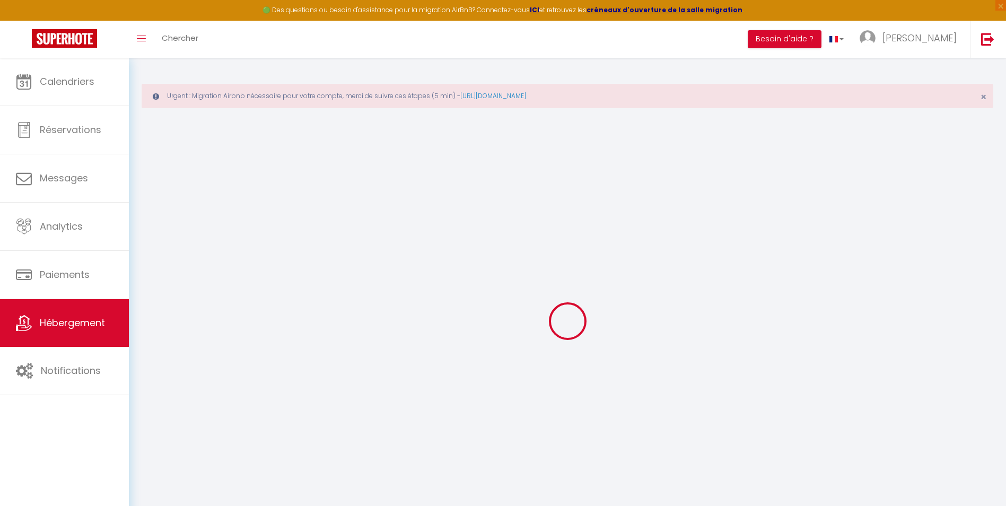
type input "11700"
type input "La Redorte"
select select "houses"
type input "55"
type input "20"
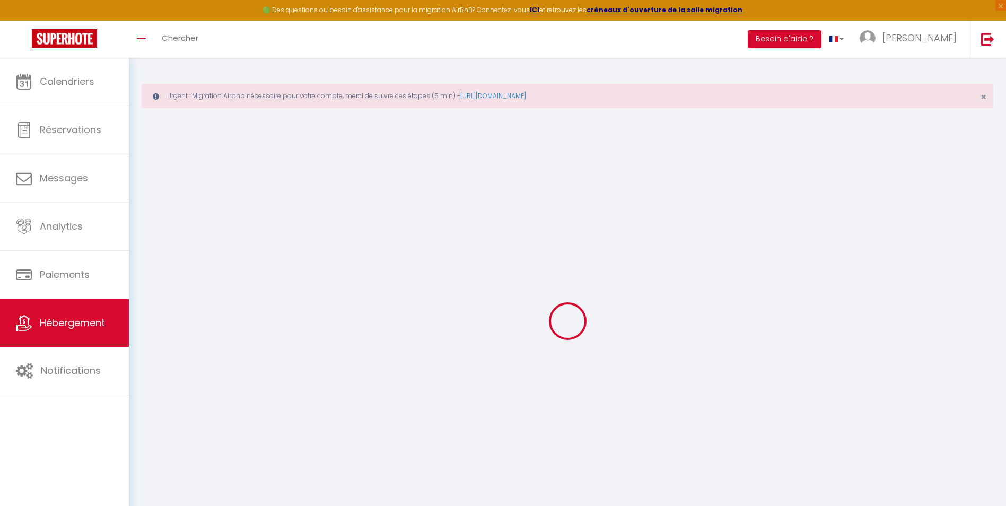
type input "500"
select select
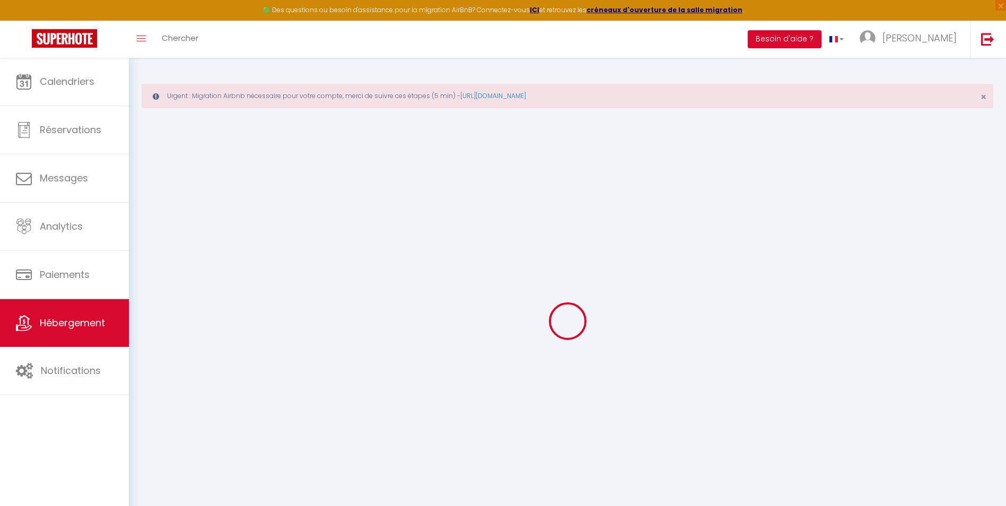
select select
type input "4 Rue de la Glacière"
type input "11700"
type input "La Redorte"
type input "[EMAIL_ADDRESS][DOMAIN_NAME]"
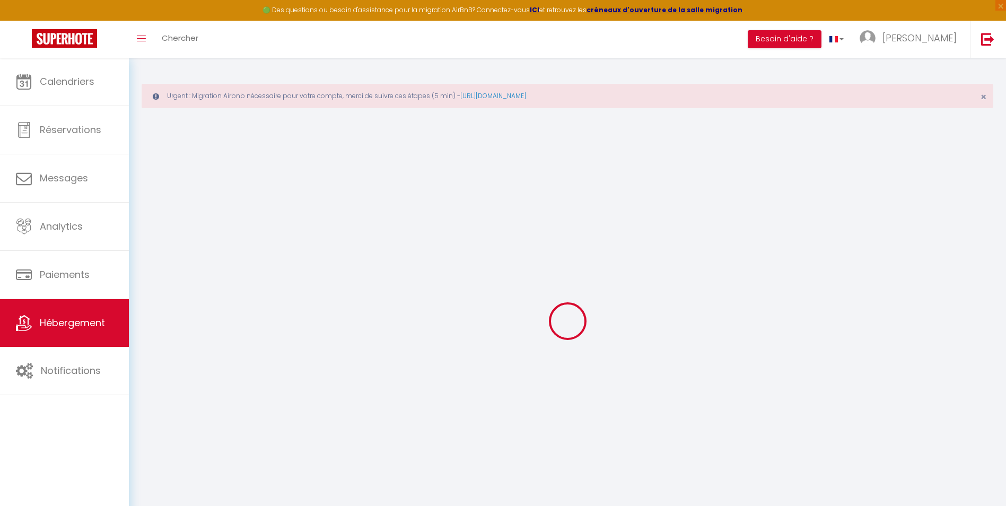
select select
checkbox input "false"
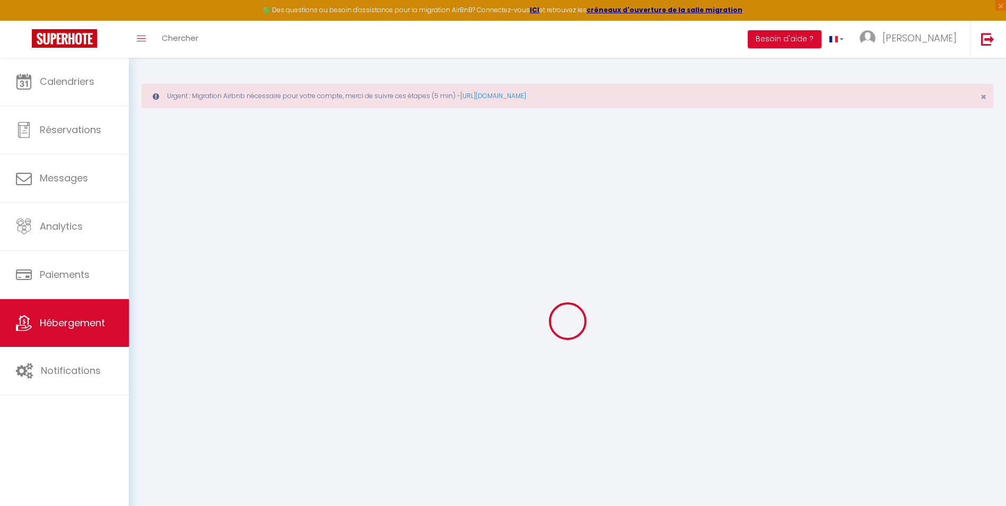
type input "20"
type input "0"
select select
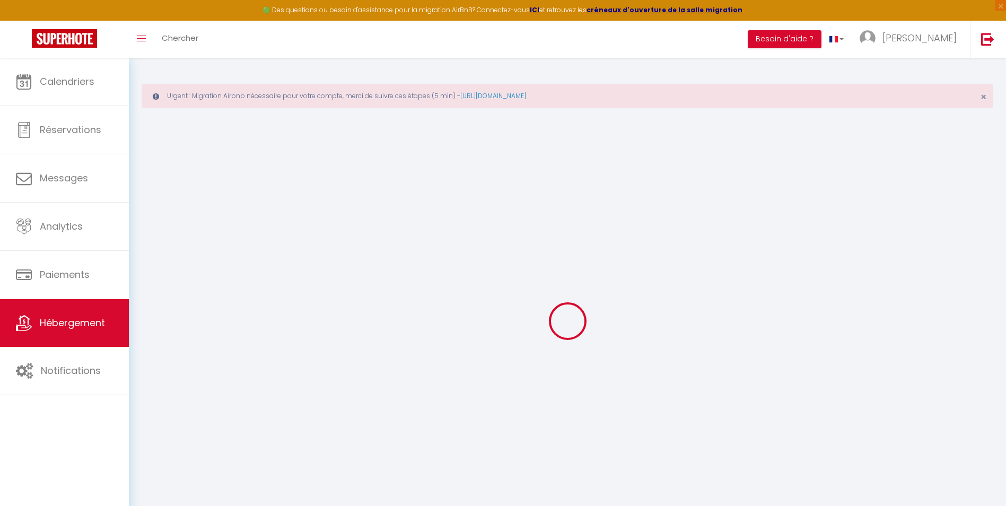
select select
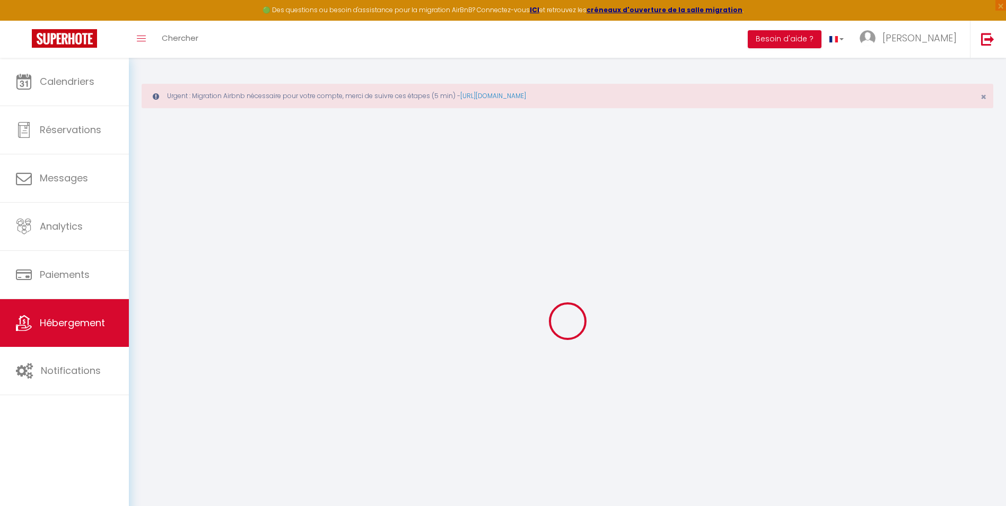
checkbox input "false"
select select
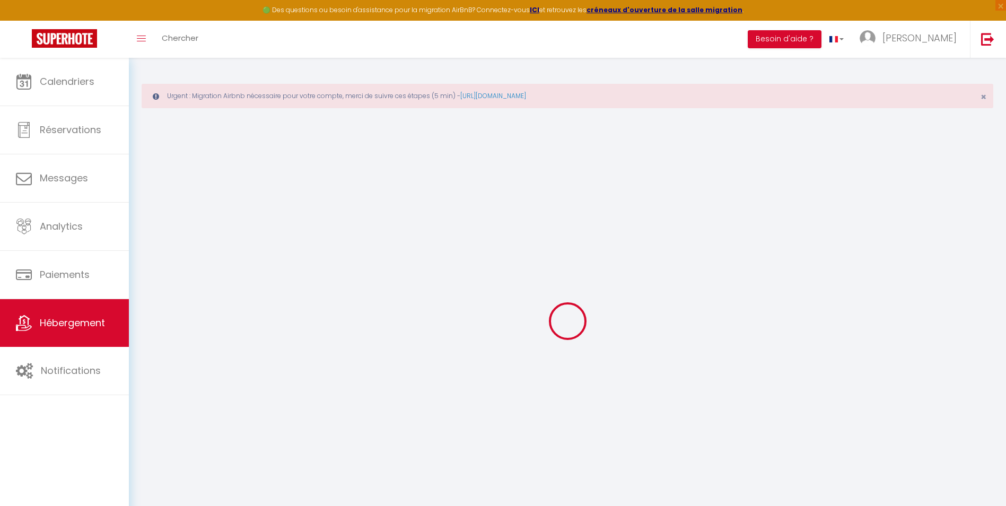
select select
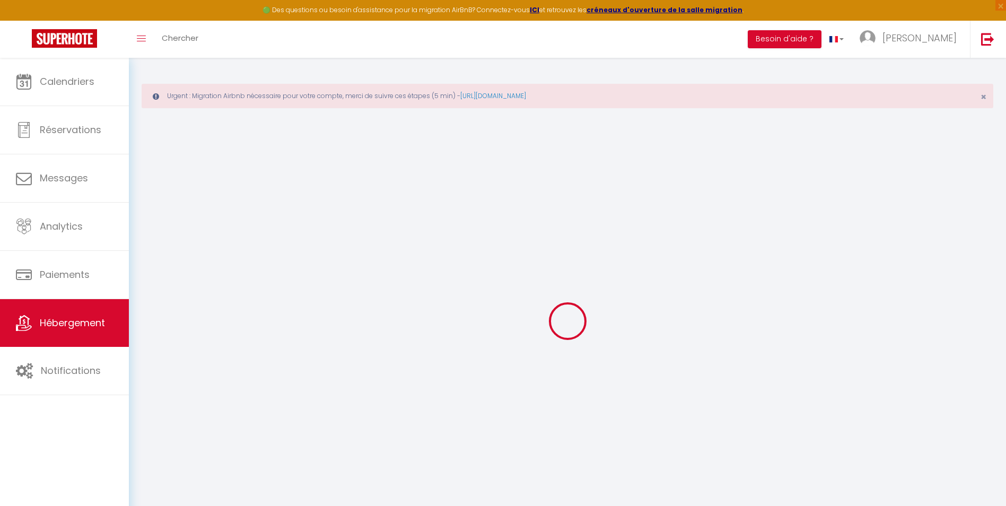
checkbox input "false"
select select
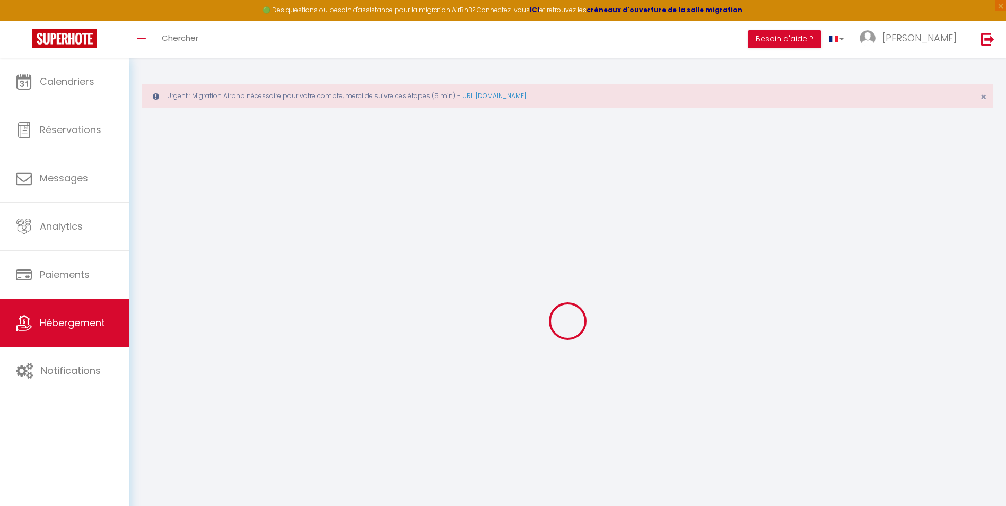
checkbox input "false"
select select
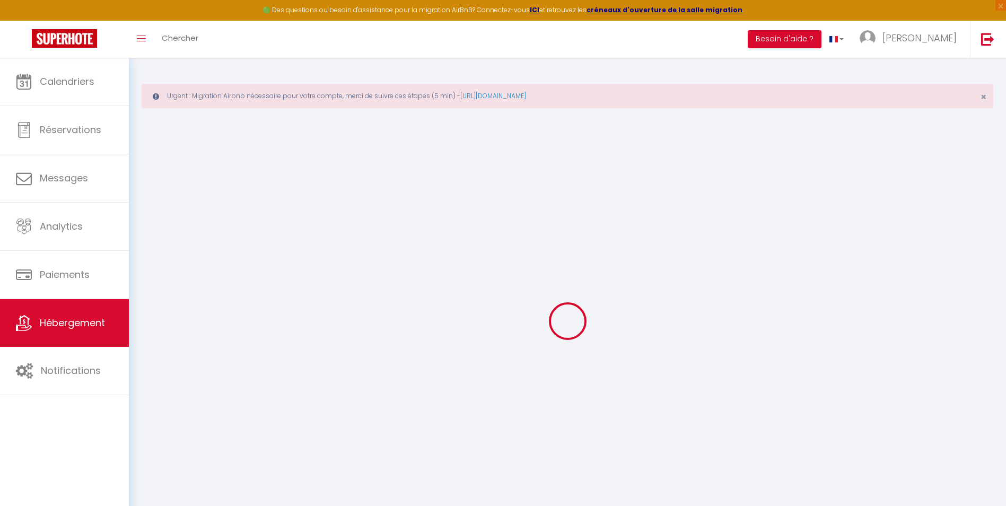
select select
checkbox input "false"
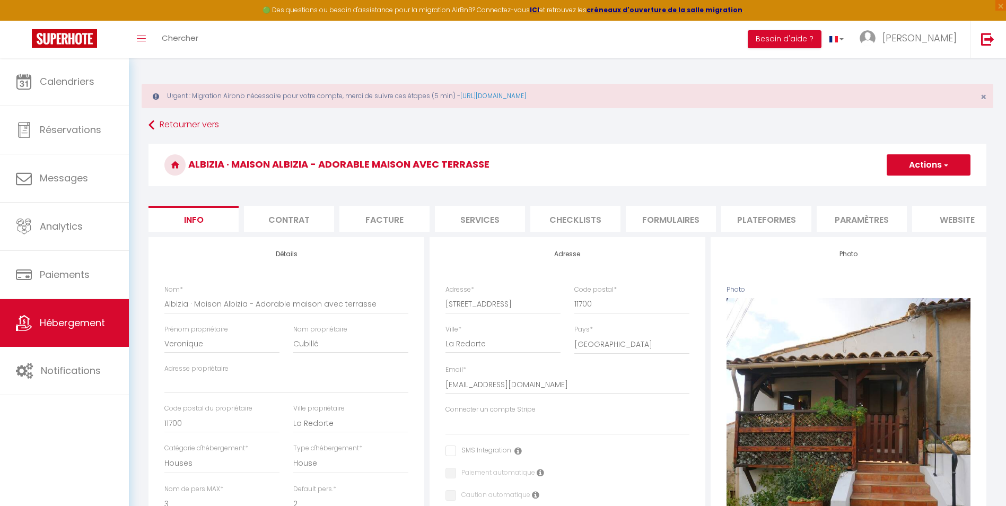
click at [753, 225] on li "Plateformes" at bounding box center [766, 219] width 90 height 26
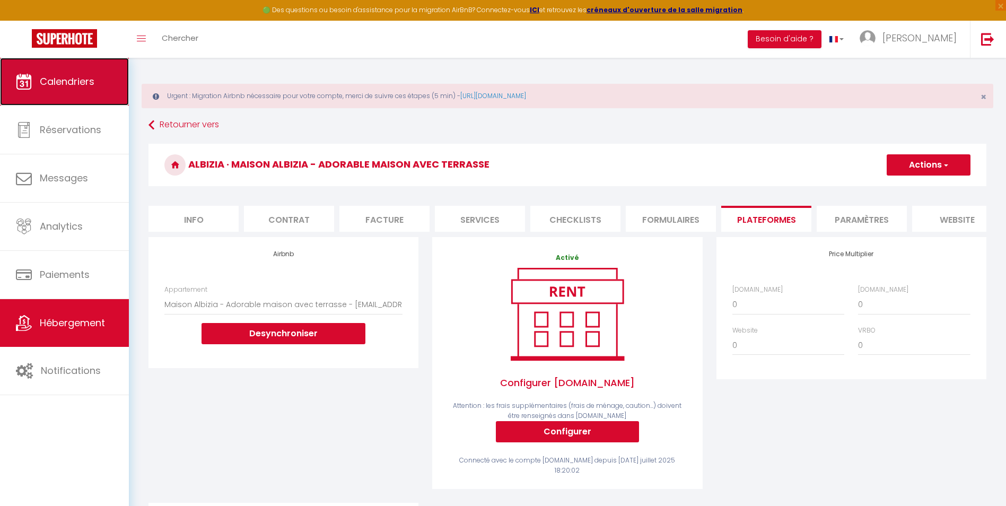
click at [69, 84] on span "Calendriers" at bounding box center [67, 81] width 55 height 13
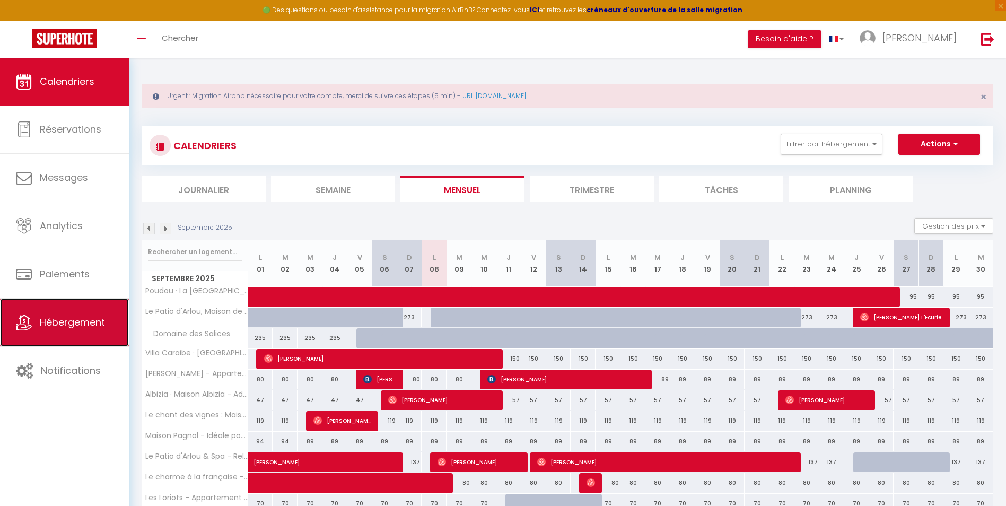
click at [45, 329] on span "Hébergement" at bounding box center [72, 322] width 65 height 13
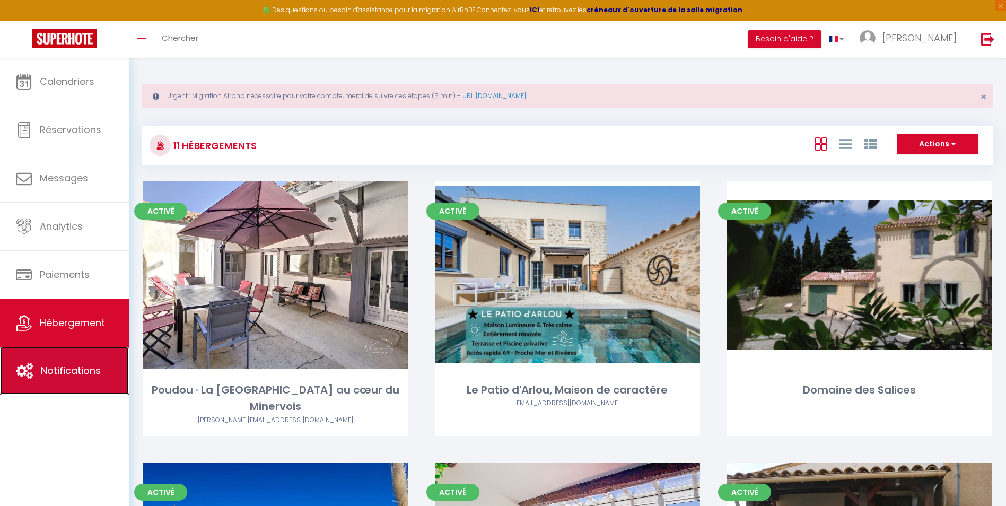
click at [46, 370] on span "Notifications" at bounding box center [71, 370] width 60 height 13
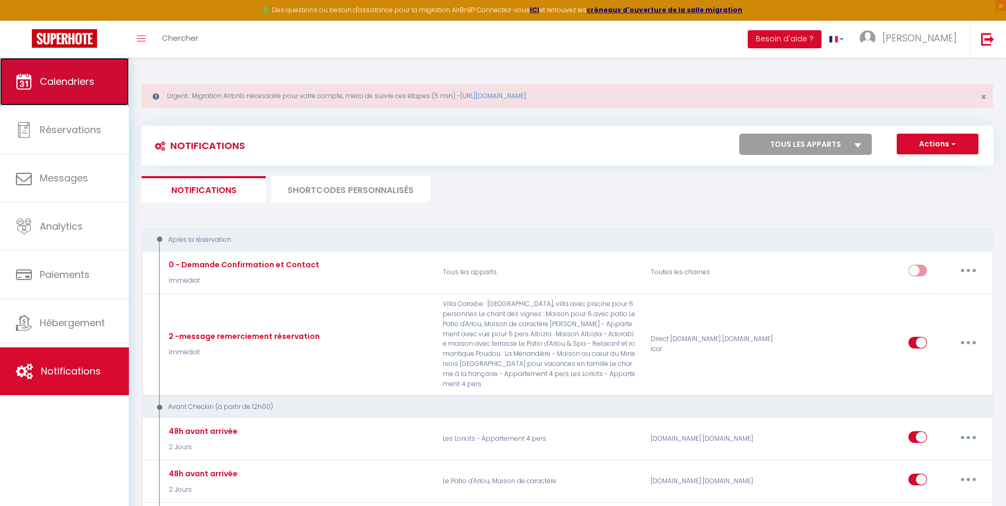
click at [83, 82] on span "Calendriers" at bounding box center [67, 81] width 55 height 13
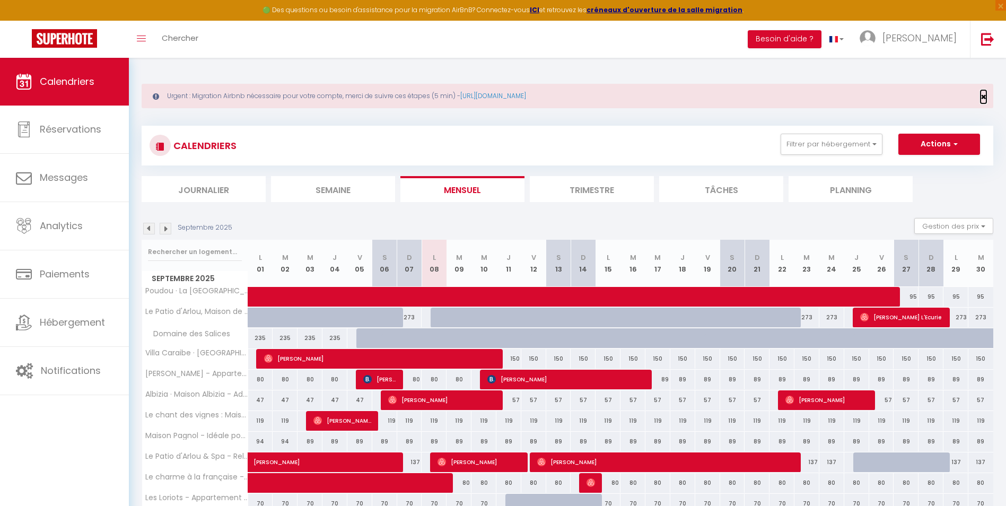
click at [984, 96] on span "×" at bounding box center [984, 96] width 6 height 13
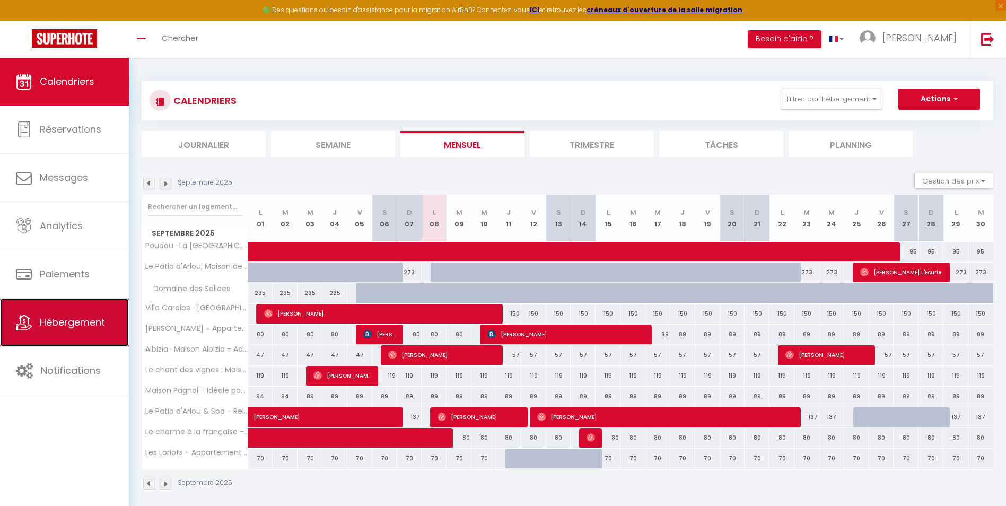
click at [56, 324] on span "Hébergement" at bounding box center [72, 322] width 65 height 13
